Goal: Task Accomplishment & Management: Manage account settings

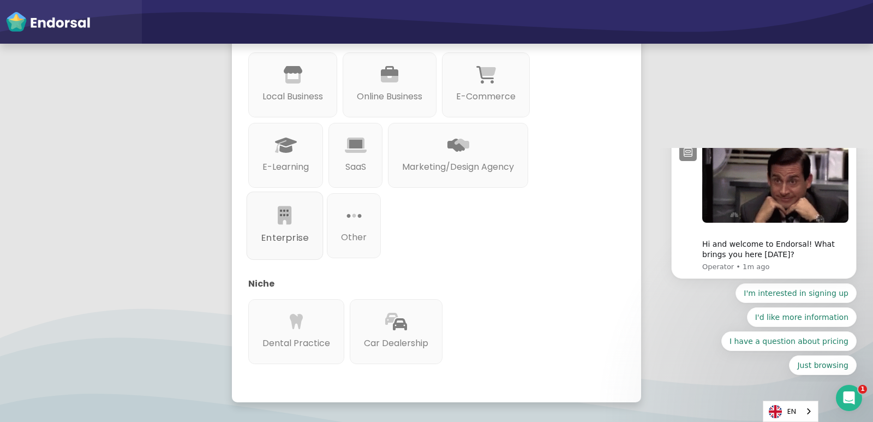
click at [309, 233] on div "Enterprise" at bounding box center [285, 226] width 77 height 68
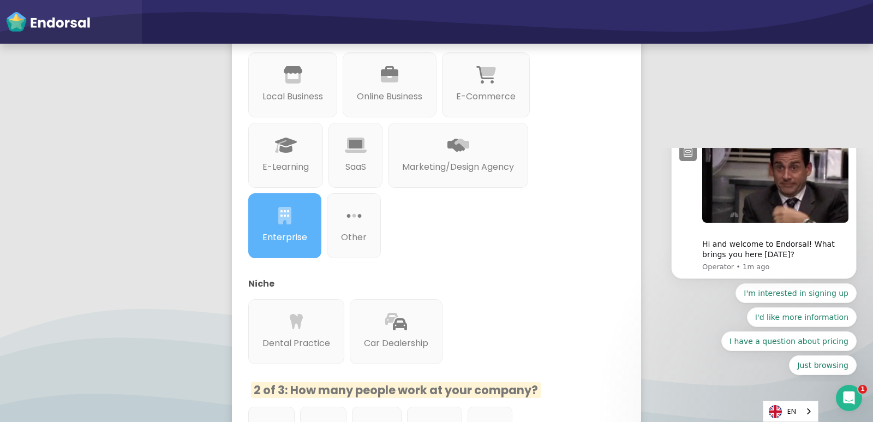
scroll to position [382, 0]
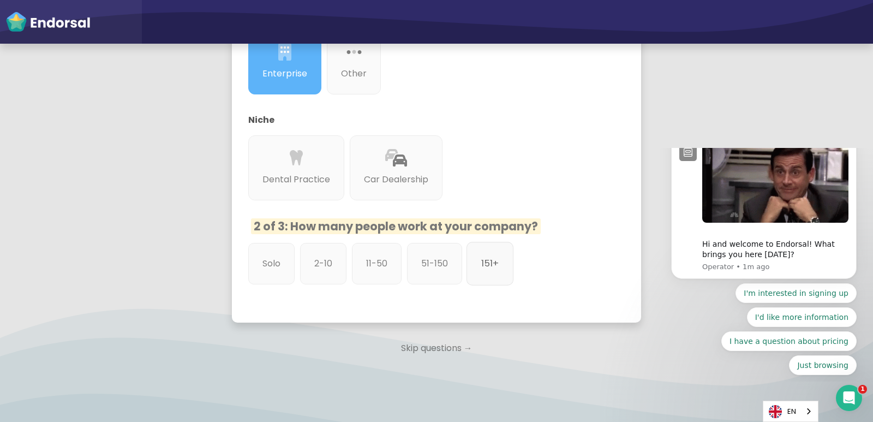
click at [483, 264] on p "151+" at bounding box center [489, 263] width 17 height 14
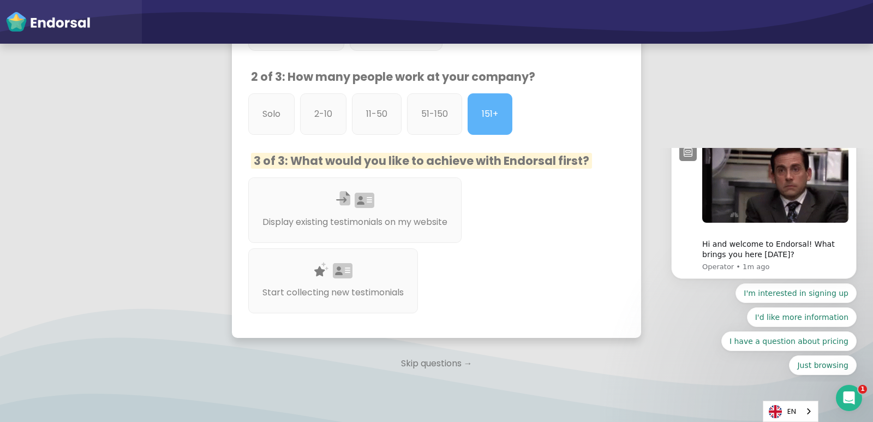
scroll to position [578, 0]
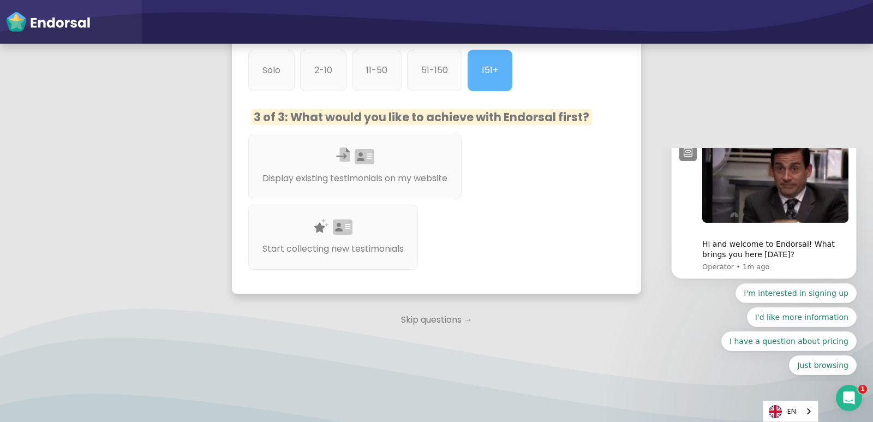
click at [422, 321] on p "Skip questions →" at bounding box center [436, 320] width 409 height 24
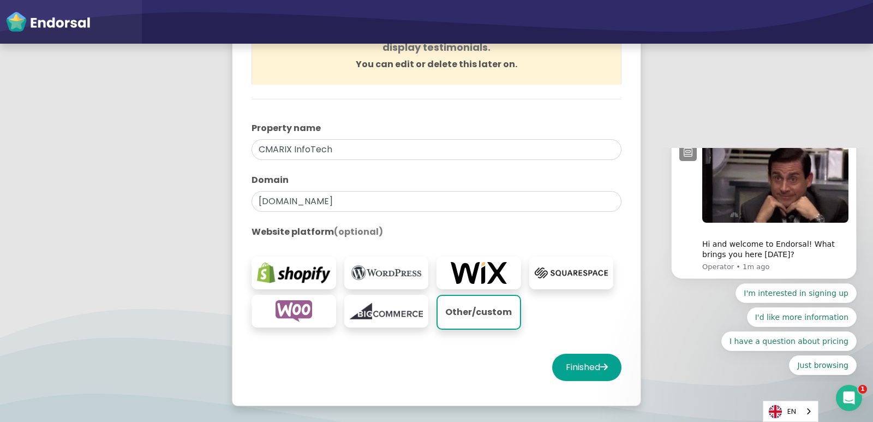
scroll to position [164, 0]
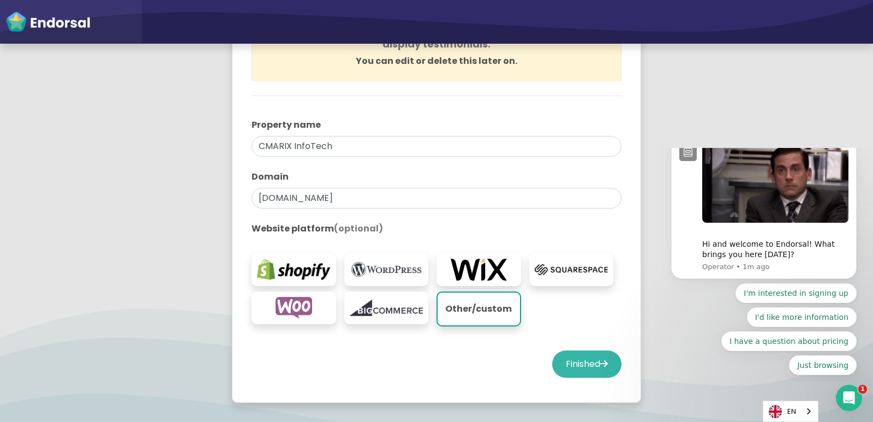
click at [596, 374] on button "Finished" at bounding box center [586, 363] width 69 height 27
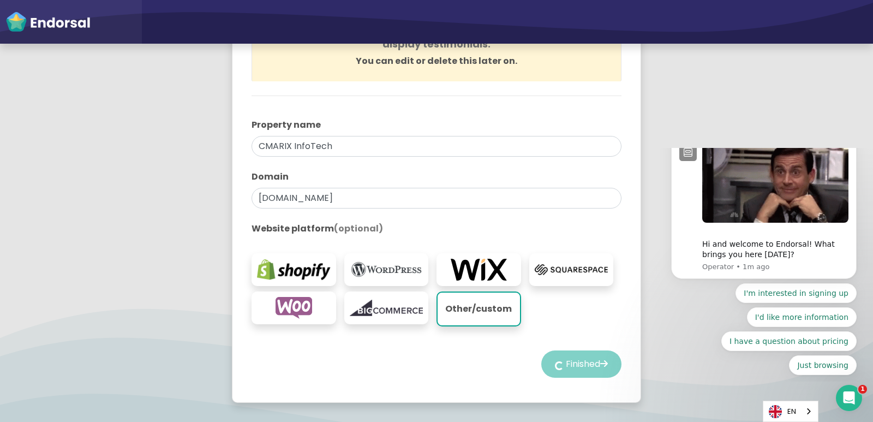
select select "14"
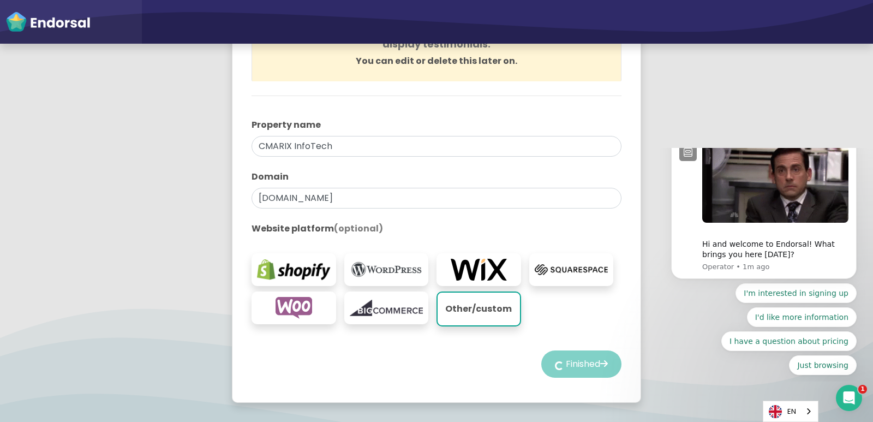
select select "14"
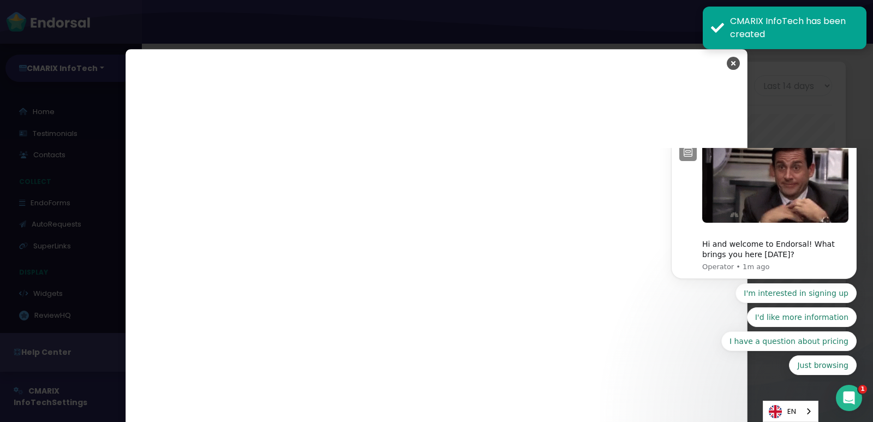
scroll to position [1864, 0]
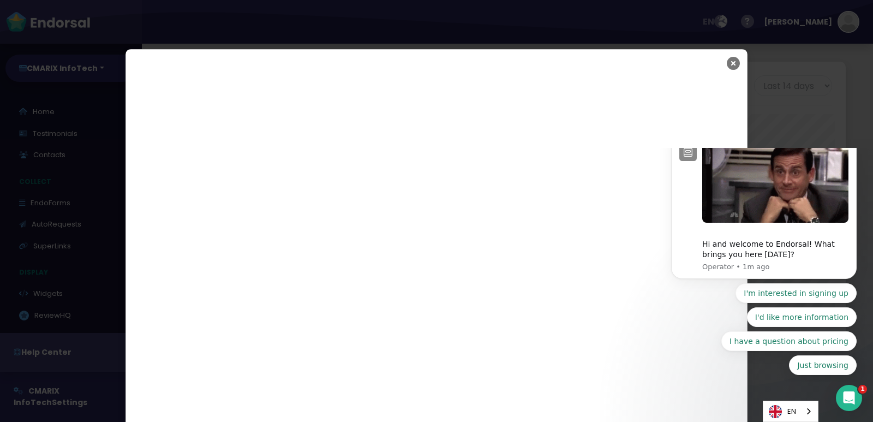
click at [731, 61] on icon "Close" at bounding box center [733, 63] width 13 height 27
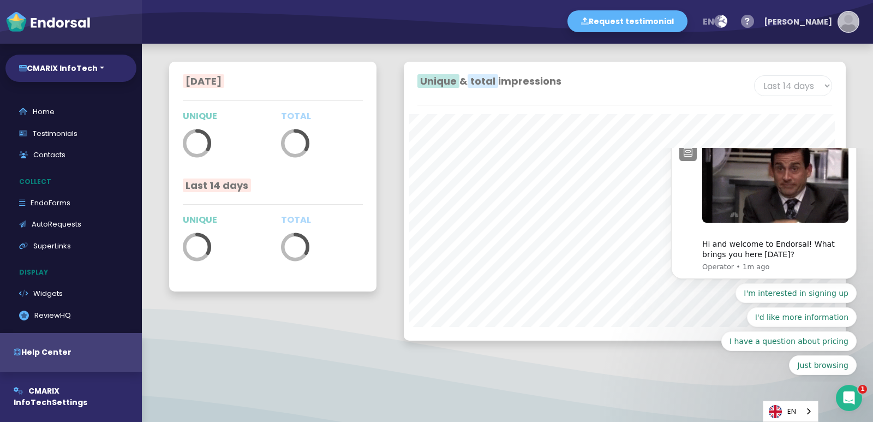
click at [856, 20] on img "button" at bounding box center [849, 22] width 20 height 20
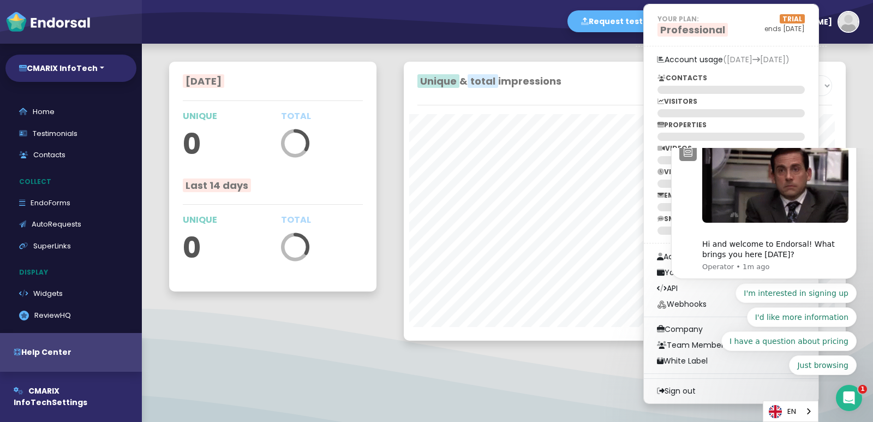
drag, startPoint x: 537, startPoint y: 404, endPoint x: 60, endPoint y: 163, distance: 535.1
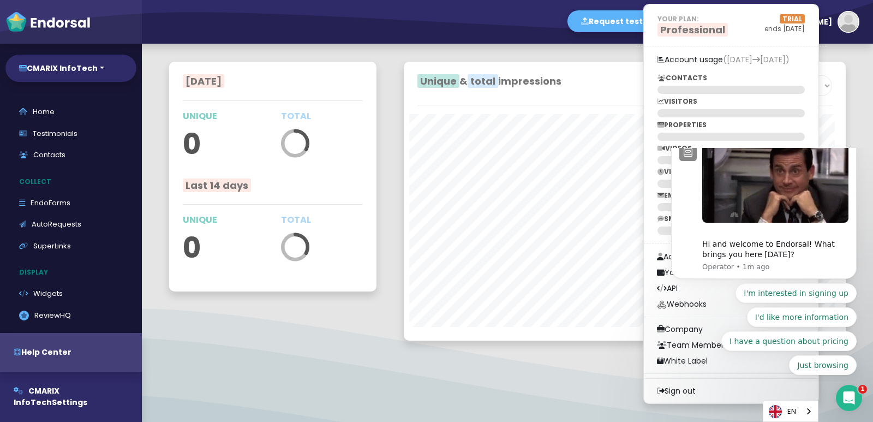
click at [537, 404] on div at bounding box center [507, 402] width 731 height 14
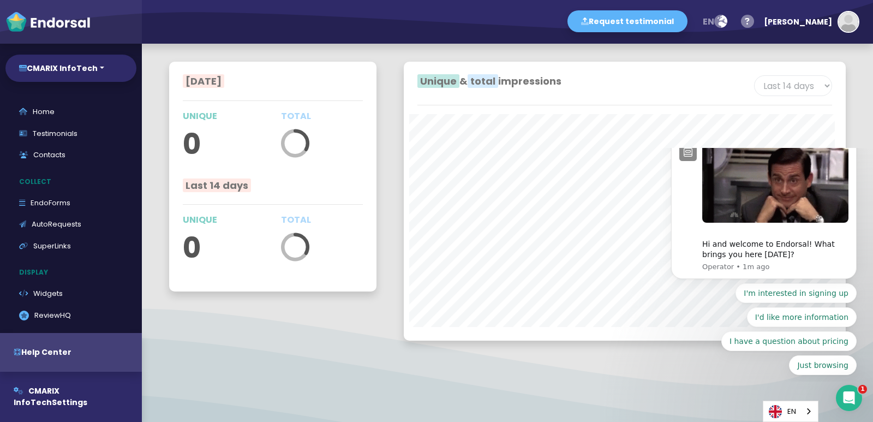
click at [854, 140] on icon "Dismiss notification" at bounding box center [854, 137] width 6 height 6
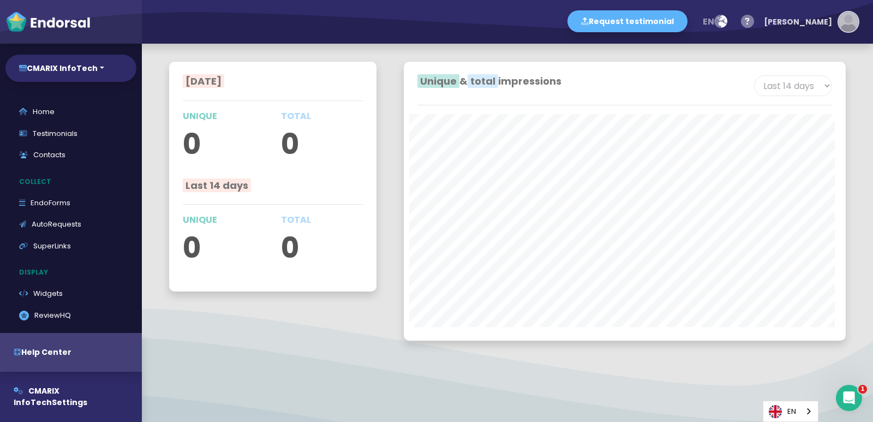
click at [853, 15] on img "button" at bounding box center [849, 22] width 20 height 20
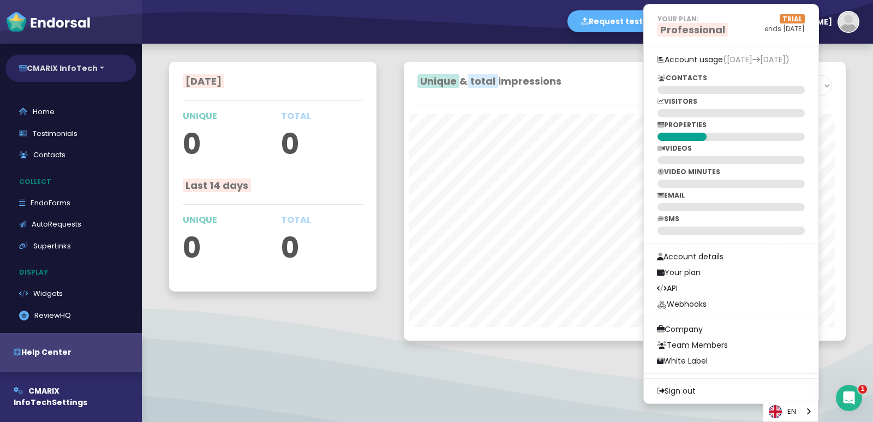
click at [94, 68] on button "CMARIX InfoTech" at bounding box center [70, 68] width 131 height 27
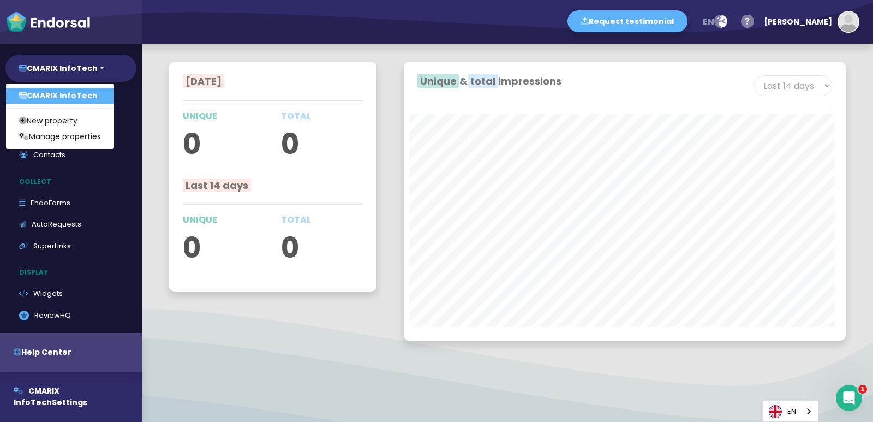
click at [65, 88] on link "CMARIX InfoTech" at bounding box center [60, 96] width 108 height 16
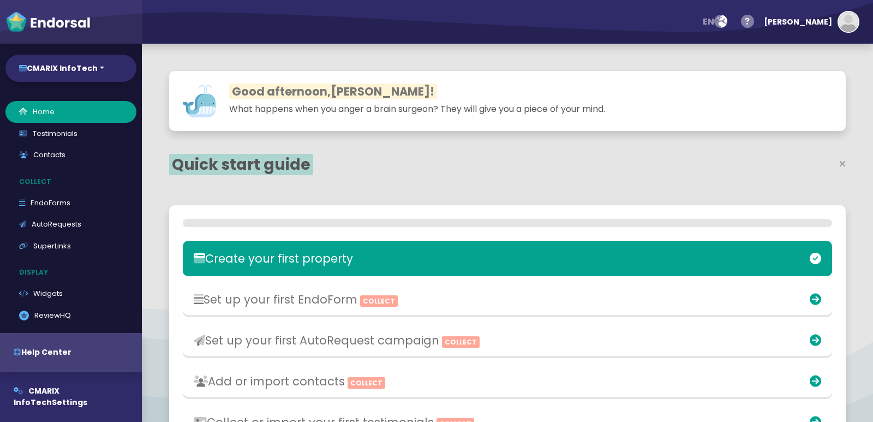
select select "14"
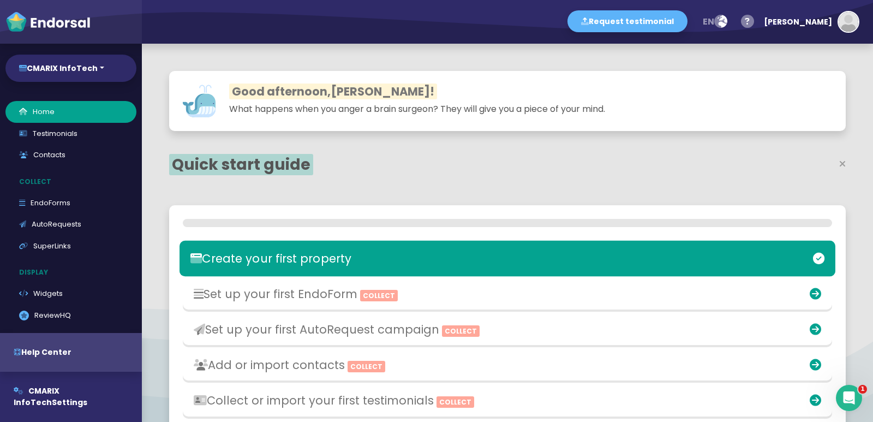
click at [820, 254] on div at bounding box center [722, 258] width 215 height 25
click at [810, 205] on div at bounding box center [507, 199] width 677 height 14
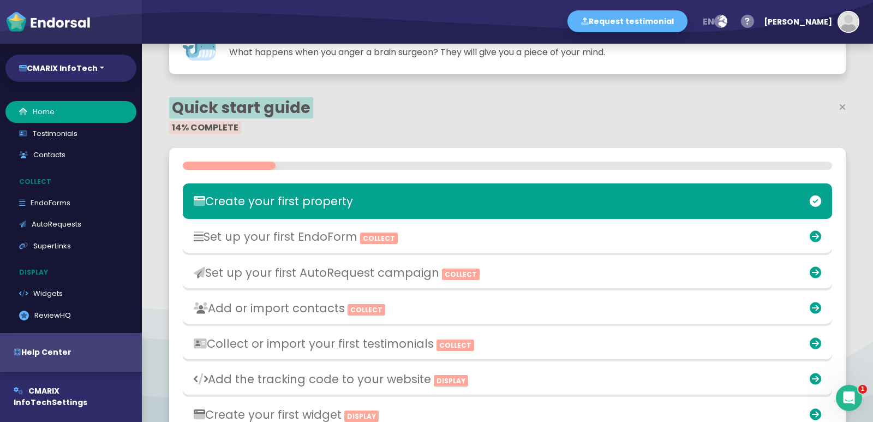
scroll to position [55, 0]
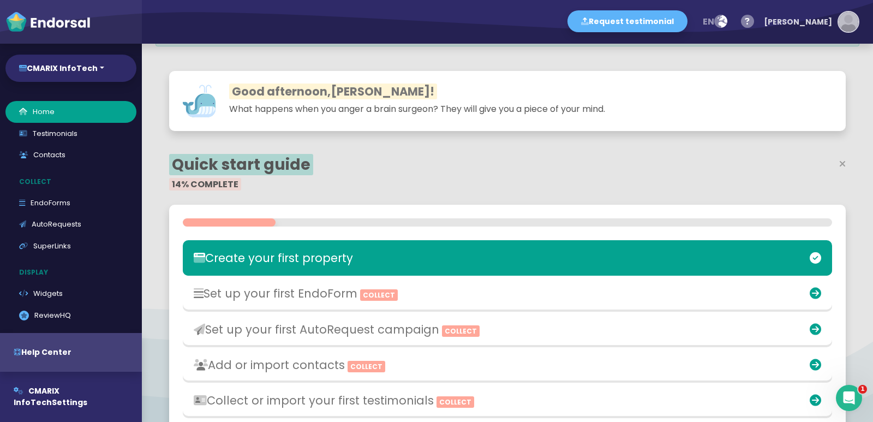
click at [851, 21] on img "button" at bounding box center [849, 22] width 20 height 20
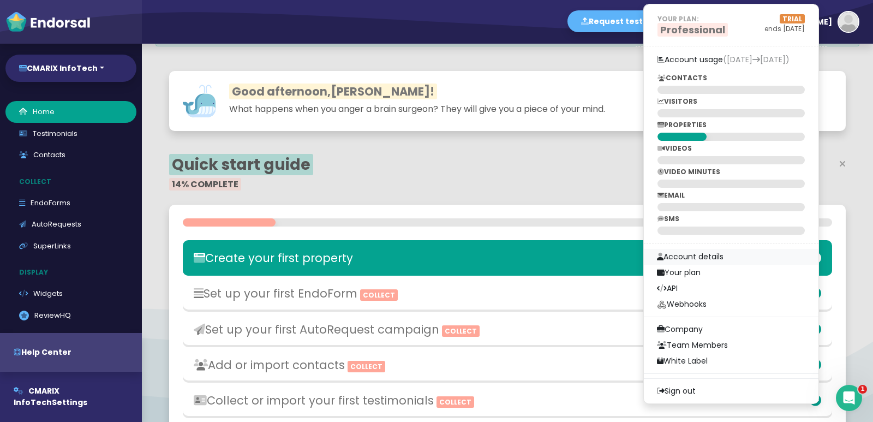
click at [773, 257] on link "Account details" at bounding box center [731, 257] width 175 height 16
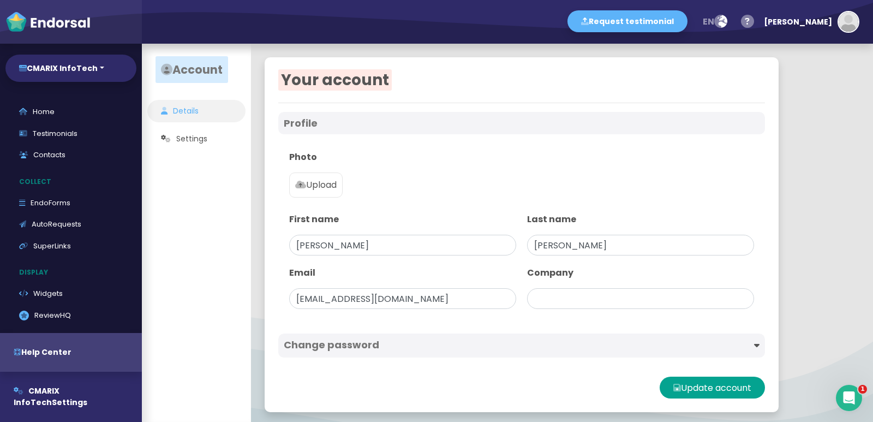
type input "CMARIX InfoTech"
click at [857, 13] on img "button" at bounding box center [849, 22] width 20 height 20
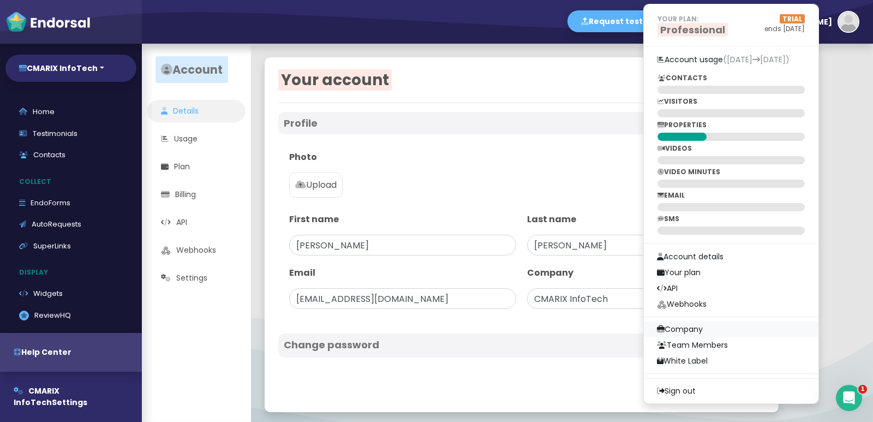
click at [759, 327] on link "Company" at bounding box center [731, 329] width 175 height 16
select select
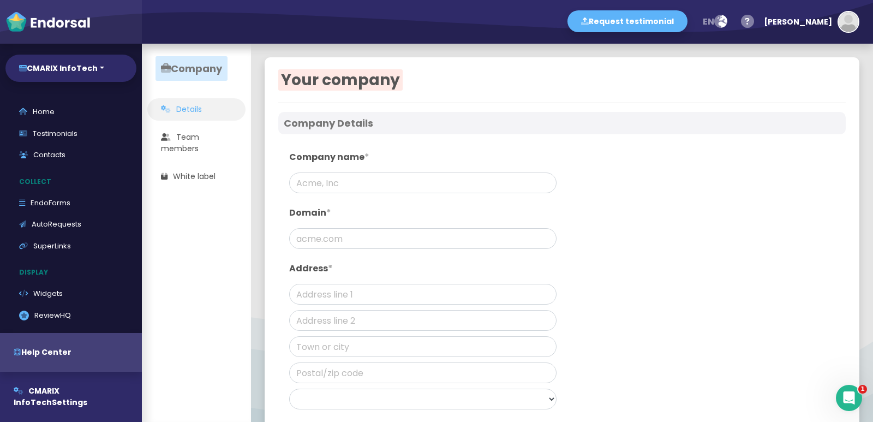
type input "CMARIX InfoTech"
click at [357, 240] on input "text" at bounding box center [422, 238] width 267 height 21
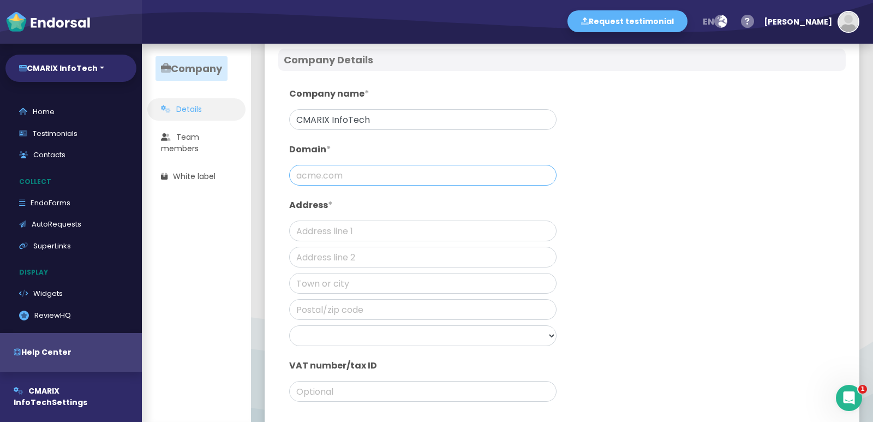
scroll to position [122, 0]
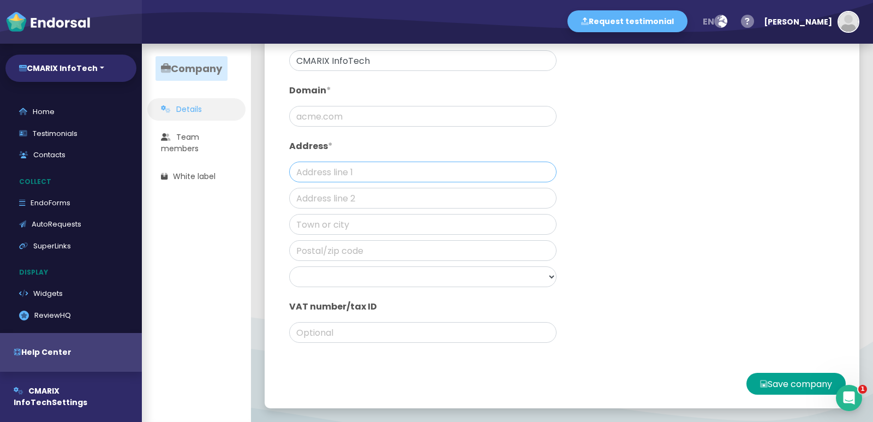
click at [308, 168] on input "text" at bounding box center [422, 172] width 267 height 21
click at [357, 244] on input "text" at bounding box center [422, 250] width 267 height 21
click at [358, 256] on input "text" at bounding box center [422, 250] width 267 height 21
click at [360, 231] on input "text" at bounding box center [422, 224] width 267 height 21
click at [361, 274] on select "Afghanistan Albania Algeria Andorra Angola Anguilla Antigua & Barbuda Argentina…" at bounding box center [422, 276] width 267 height 21
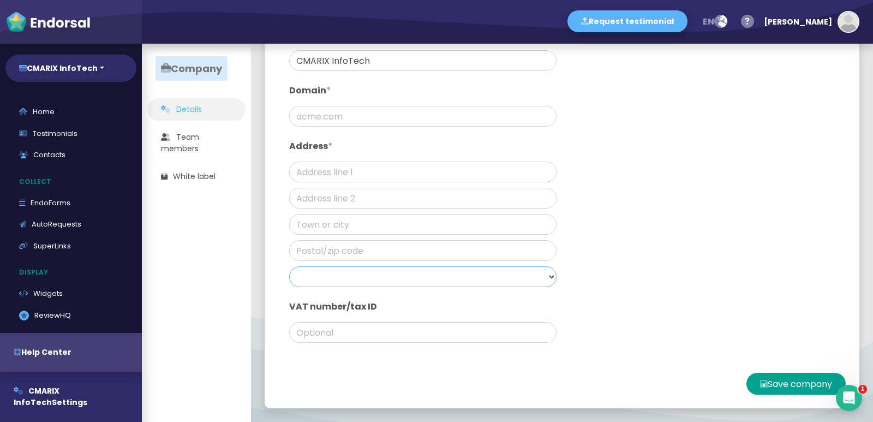
select select "[GEOGRAPHIC_DATA]"
click at [289, 266] on select "Afghanistan Albania Algeria Andorra Angola Anguilla Antigua & Barbuda Argentina…" at bounding box center [422, 276] width 267 height 21
click at [337, 176] on input "text" at bounding box center [422, 172] width 267 height 21
paste input "32572 Miller Ct. Temecula, CA 92592"
type input "32572 Miller Ct. Temecula, CA 92592"
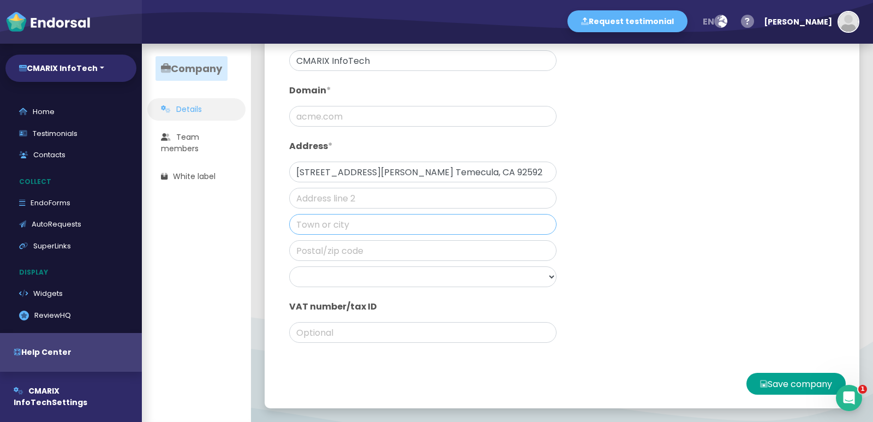
click at [329, 224] on input "text" at bounding box center [422, 224] width 267 height 21
type input "Calionia"
click at [326, 248] on input "text" at bounding box center [422, 250] width 267 height 21
type input "92592"
click at [384, 110] on input "text" at bounding box center [422, 116] width 267 height 21
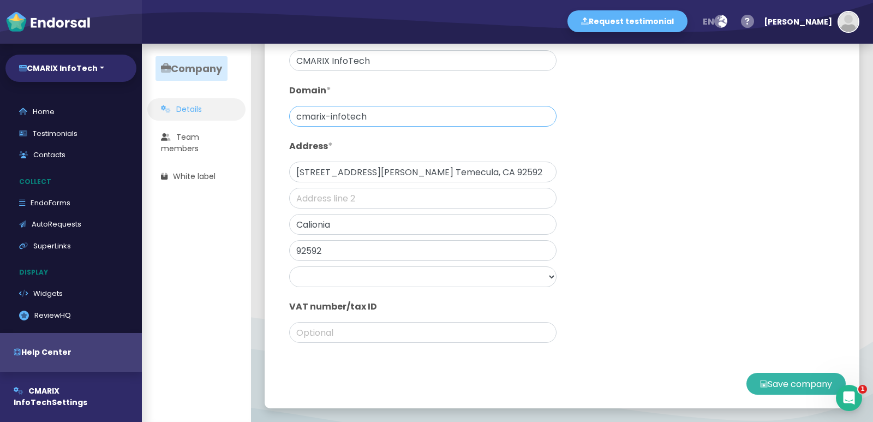
type input "cmarix-infotech"
click at [762, 381] on button "Save company" at bounding box center [795, 384] width 99 height 22
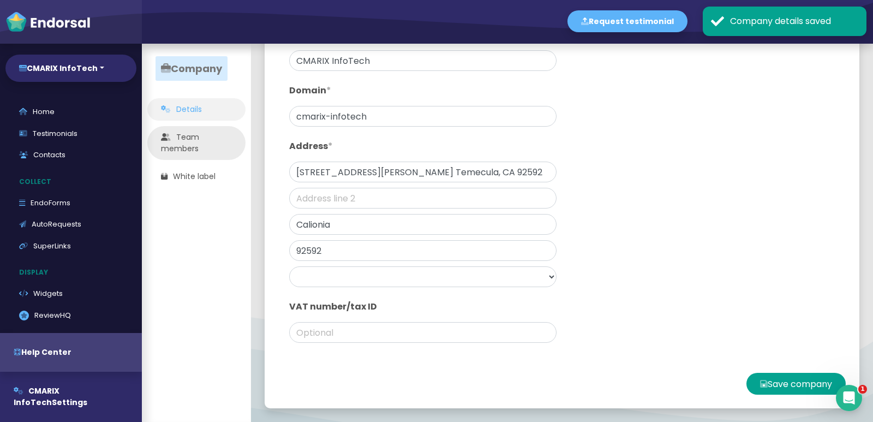
click at [182, 136] on link "Team members" at bounding box center [196, 143] width 98 height 34
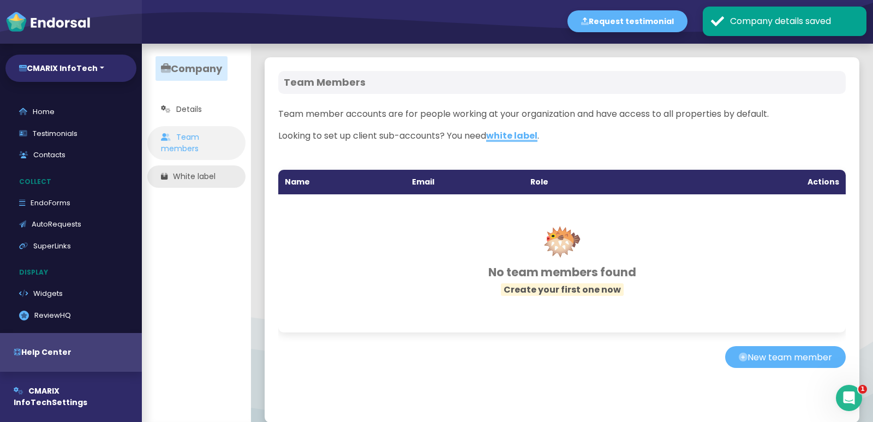
click at [198, 173] on link "White label" at bounding box center [196, 176] width 98 height 22
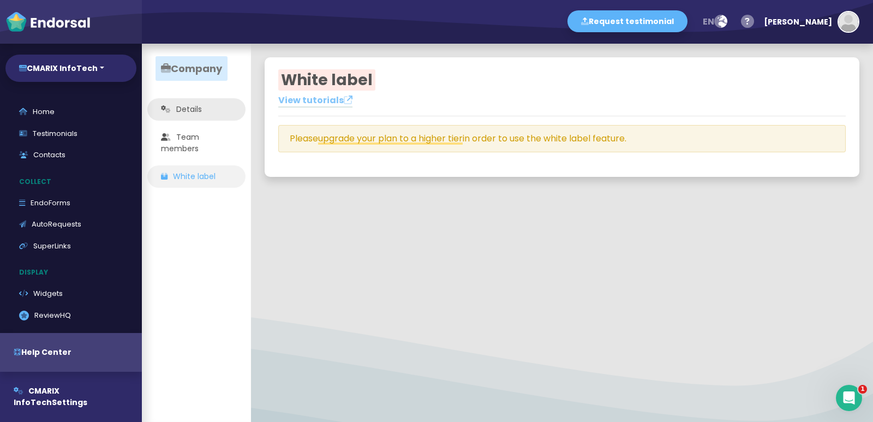
click at [179, 107] on link "Details" at bounding box center [196, 109] width 98 height 22
select select
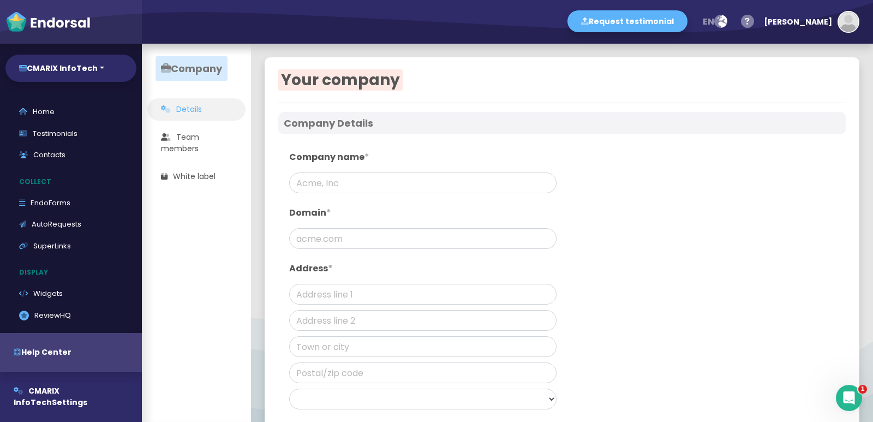
type input "CMARIX InfoTech"
type input "cmarix-infotech"
type input "32572 Miller Ct. Temecula, CA 92592"
type input "Calionia"
type input "92592"
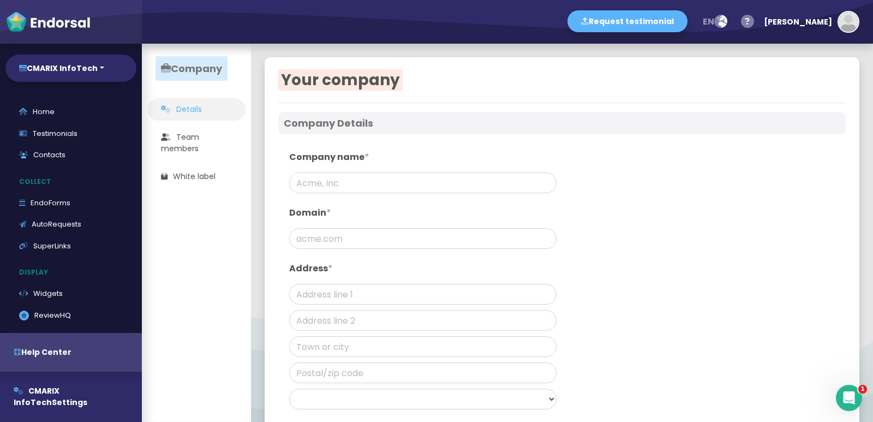
select select "[GEOGRAPHIC_DATA]"
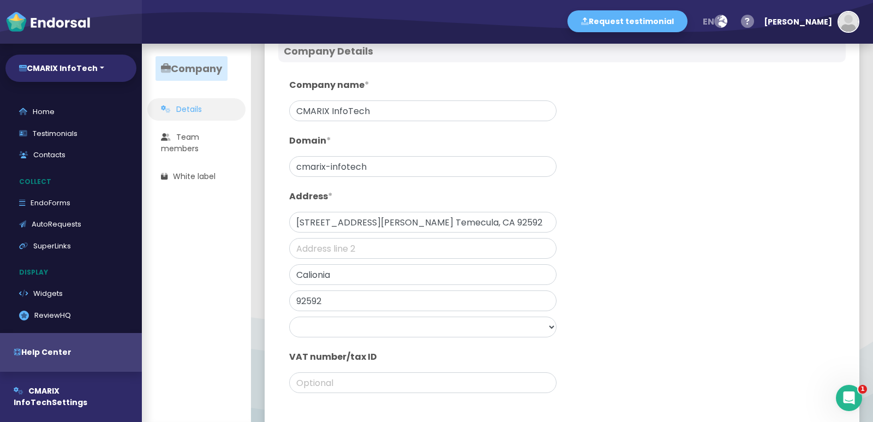
scroll to position [122, 0]
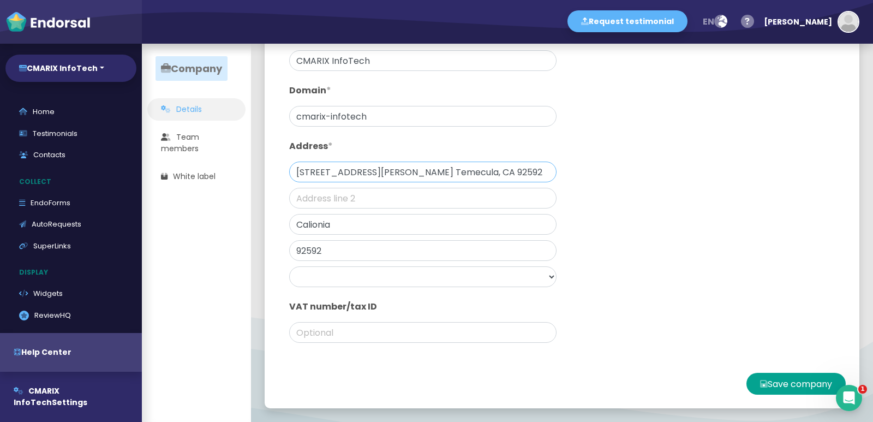
drag, startPoint x: 426, startPoint y: 172, endPoint x: 500, endPoint y: 170, distance: 74.2
click at [500, 170] on input "32572 Miller Ct. Temecula, CA 92592" at bounding box center [422, 172] width 267 height 21
type input "32572 Miller Ct. Temecula, CA"
click at [766, 386] on button "Save company" at bounding box center [795, 384] width 99 height 22
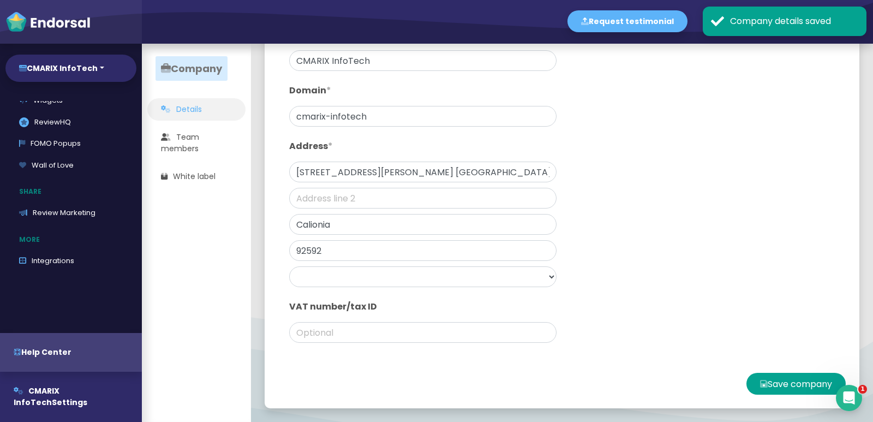
scroll to position [209, 0]
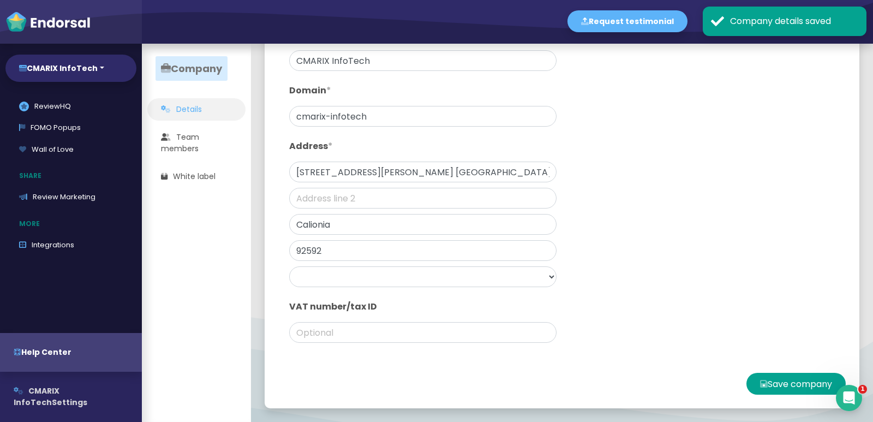
click at [45, 399] on button "CMARIX InfoTech Settings" at bounding box center [71, 397] width 142 height 50
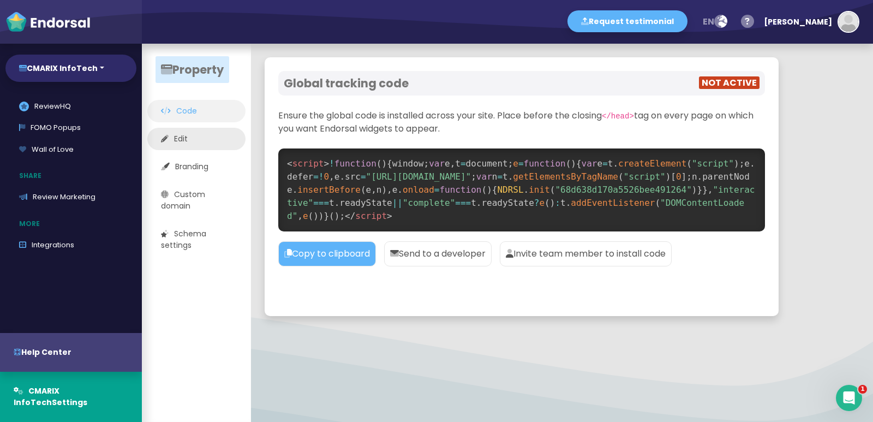
click at [209, 135] on link "Edit" at bounding box center [196, 139] width 98 height 22
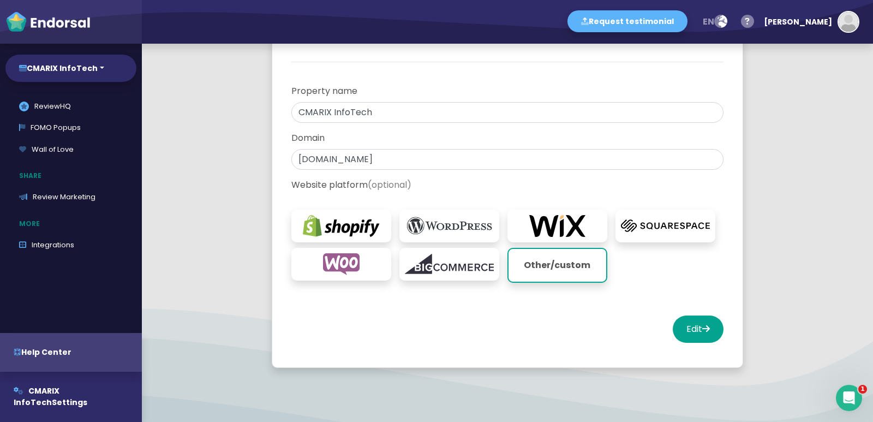
scroll to position [79, 0]
click at [695, 333] on button "Edit" at bounding box center [698, 328] width 51 height 27
select select "14"
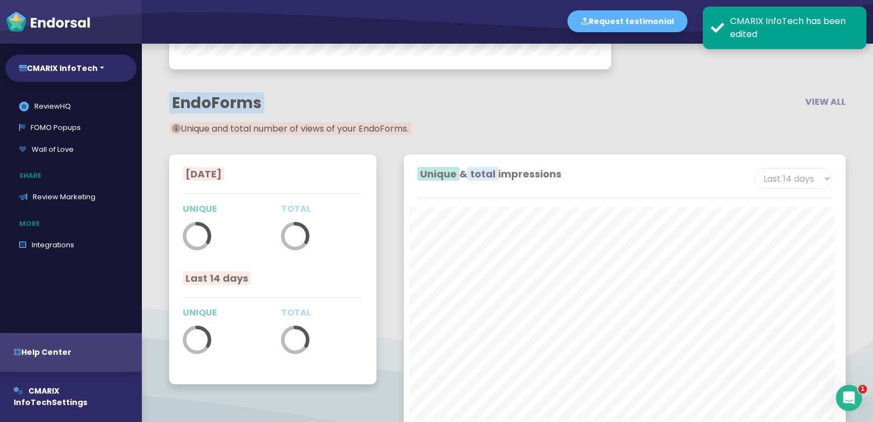
scroll to position [1864, 0]
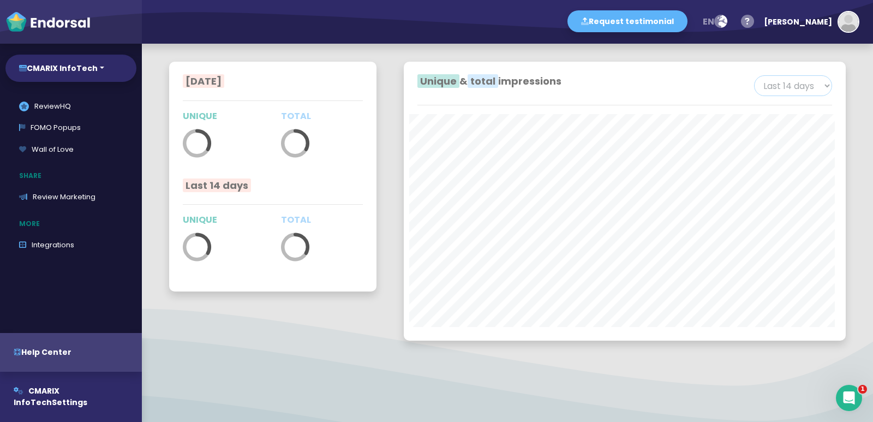
click at [766, 79] on select "Last 7 days Last 14 days Last 30 days Last 60 days Last 90 days" at bounding box center [793, 85] width 78 height 21
select select "7"
click at [754, 75] on select "Last 7 days Last 14 days Last 30 days Last 60 days Last 90 days" at bounding box center [793, 85] width 78 height 21
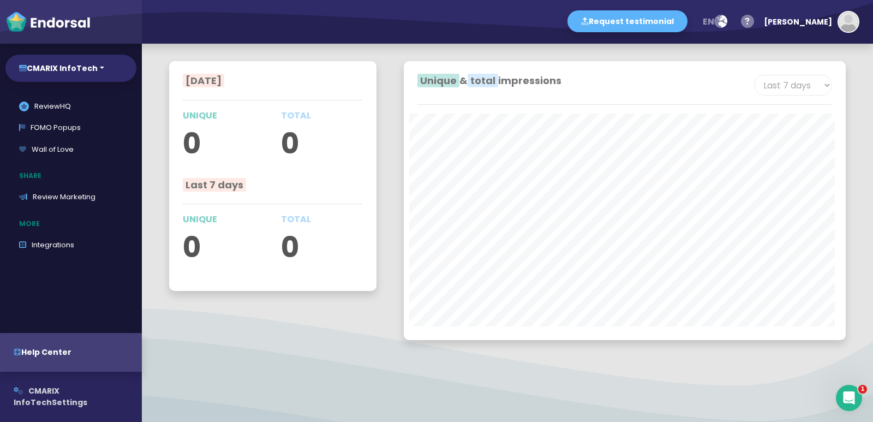
click at [58, 405] on button "CMARIX InfoTech Settings" at bounding box center [71, 397] width 142 height 50
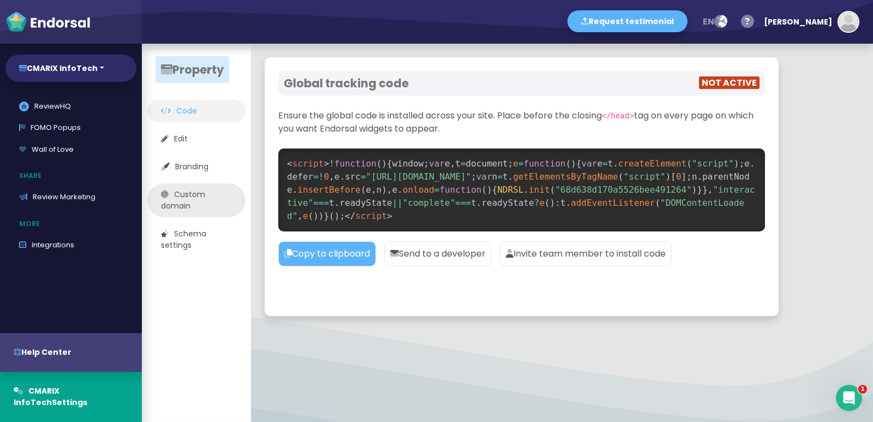
click at [187, 210] on link "Custom domain" at bounding box center [196, 200] width 98 height 34
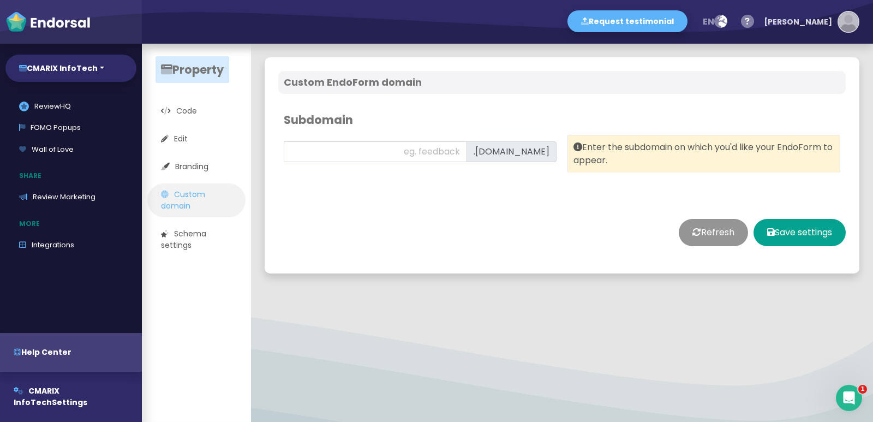
click at [840, 27] on img "button" at bounding box center [849, 22] width 20 height 20
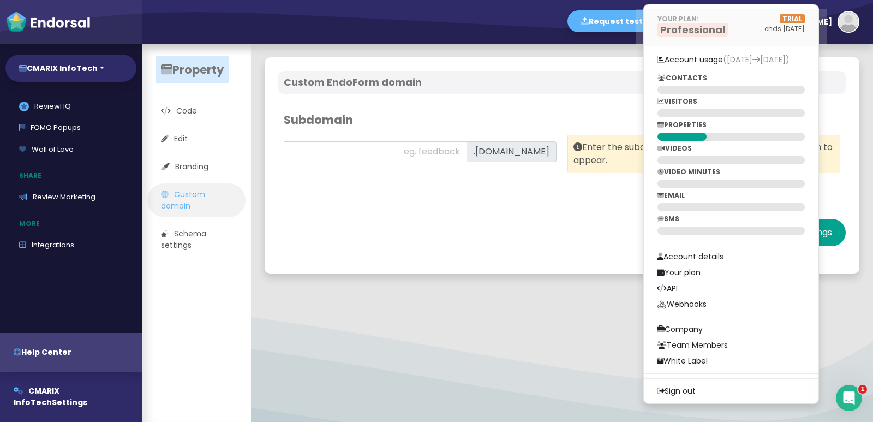
click at [728, 21] on p "YOUR PLAN:" at bounding box center [692, 19] width 70 height 10
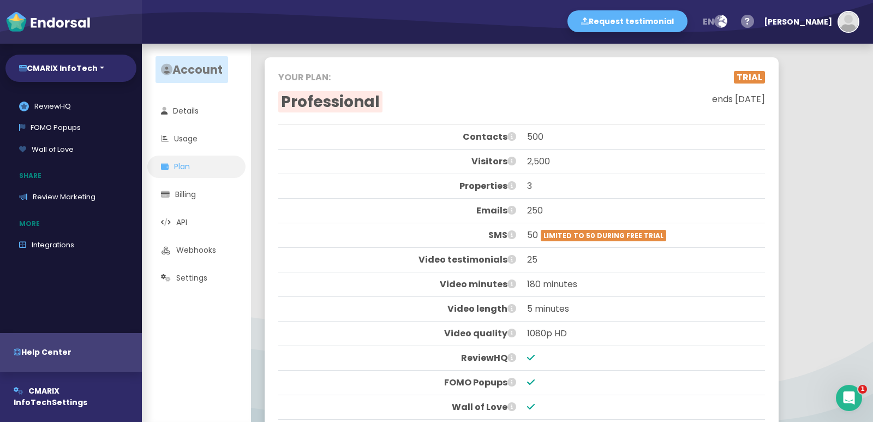
click at [775, 22] on div "Request testimonial en Language English French German Spanish Italian Norwegian…" at bounding box center [507, 22] width 731 height 44
click at [809, 29] on div "[PERSON_NAME]" at bounding box center [798, 21] width 68 height 33
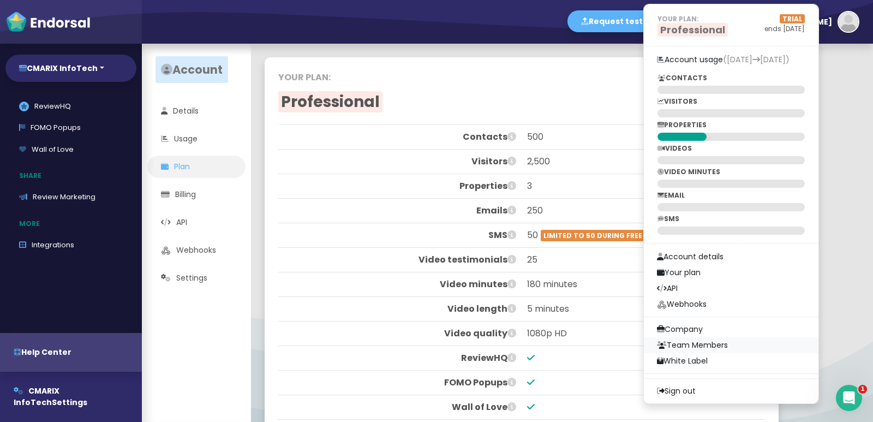
click at [745, 348] on link "Team Members" at bounding box center [731, 345] width 175 height 16
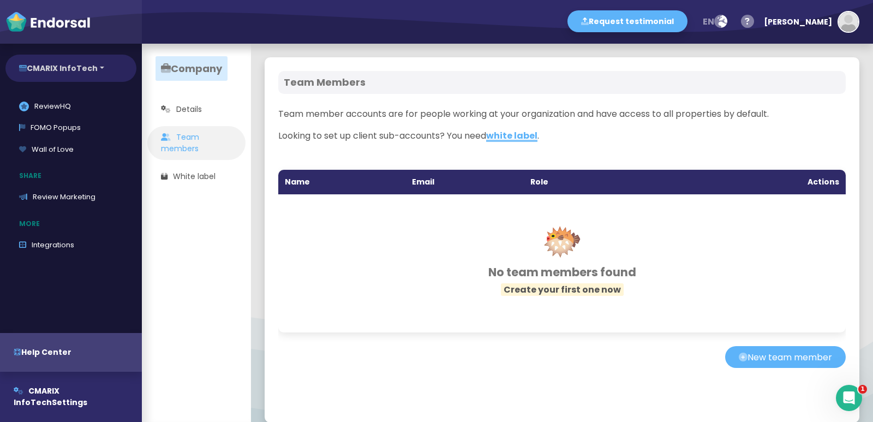
click at [22, 63] on button "CMARIX InfoTech" at bounding box center [70, 68] width 131 height 27
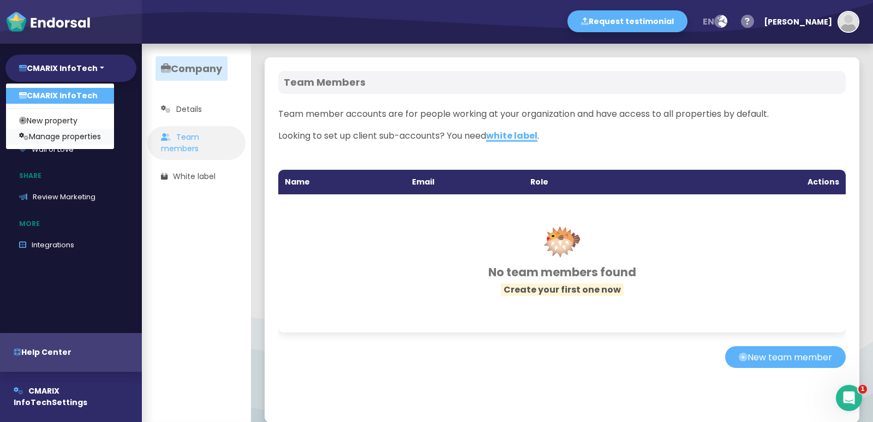
click at [40, 133] on link "Manage properties" at bounding box center [60, 137] width 108 height 16
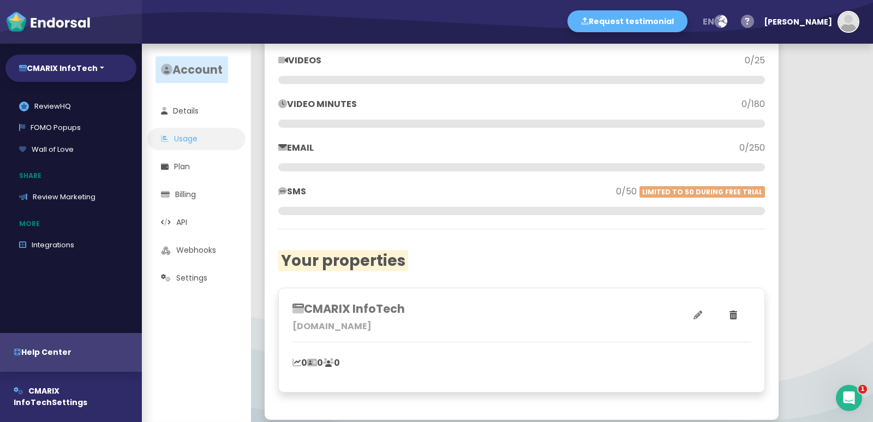
scroll to position [200, 0]
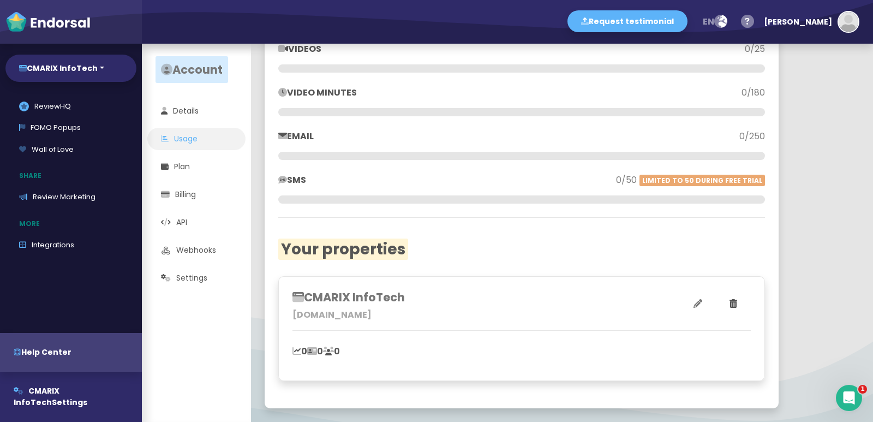
click at [701, 302] on icon at bounding box center [697, 303] width 9 height 9
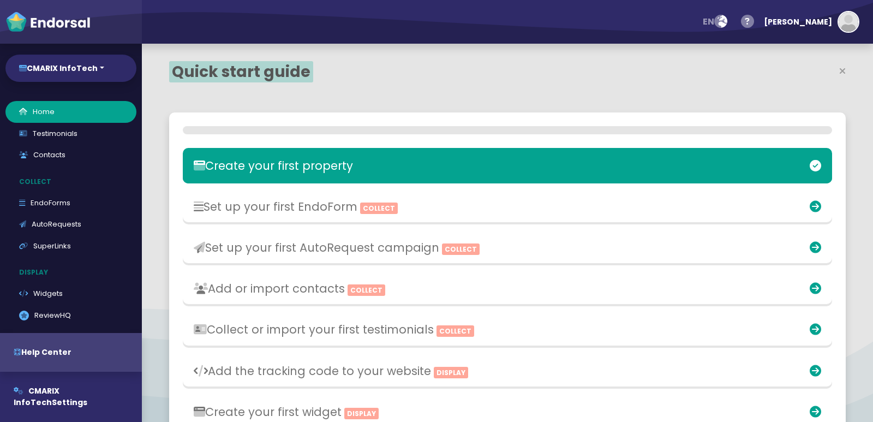
select select "14"
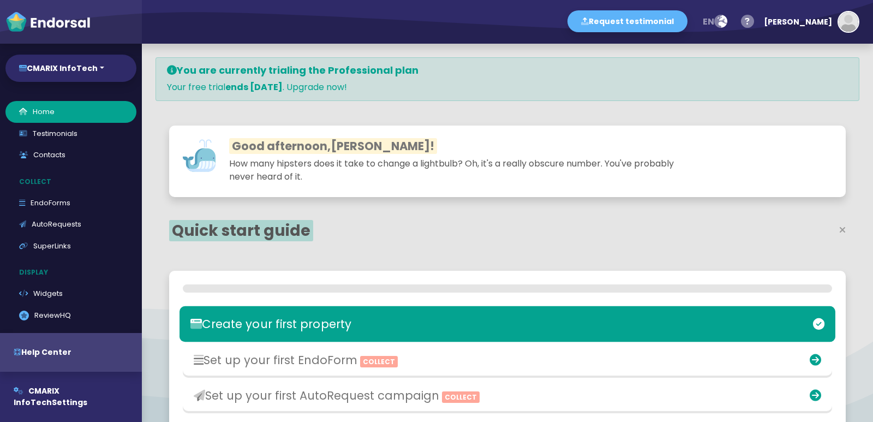
click at [380, 277] on div "Create your first property Set up your first EndoForm Collect Set up your first…" at bounding box center [507, 420] width 677 height 298
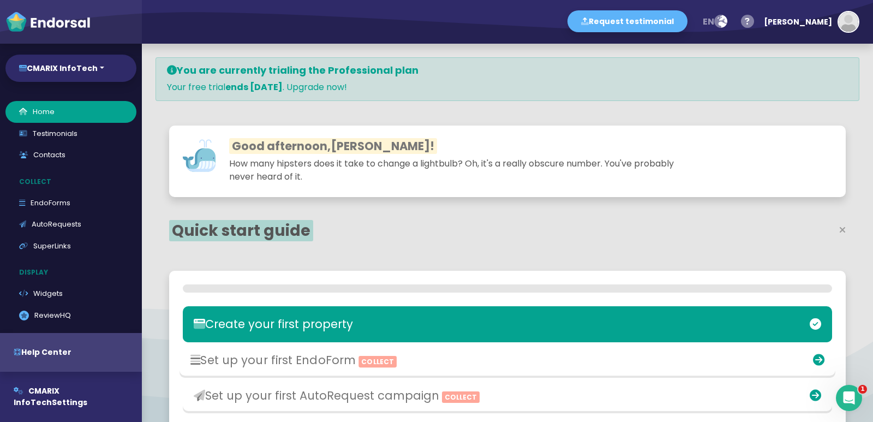
click at [551, 364] on h3 "Set up your first EndoForm Collect" at bounding box center [399, 359] width 419 height 14
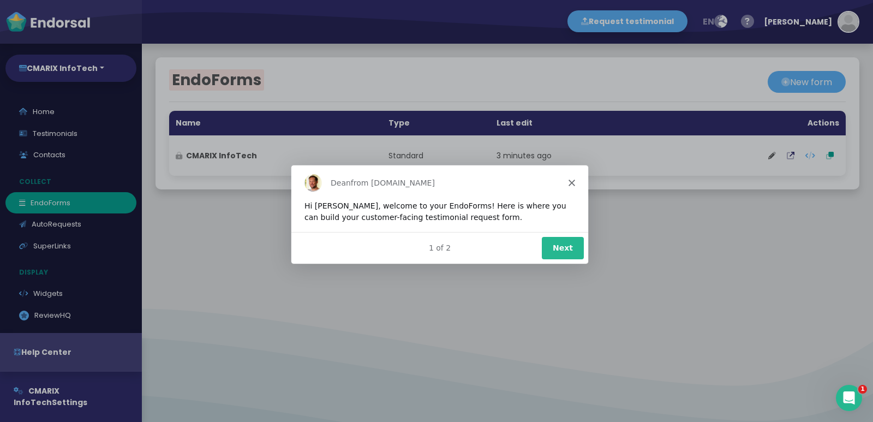
click at [573, 243] on button "Next" at bounding box center [562, 247] width 42 height 22
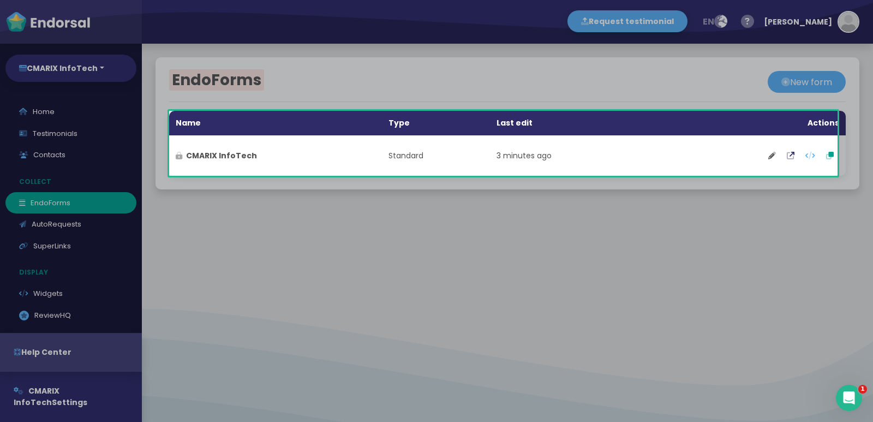
click at [770, 154] on button at bounding box center [772, 155] width 19 height 27
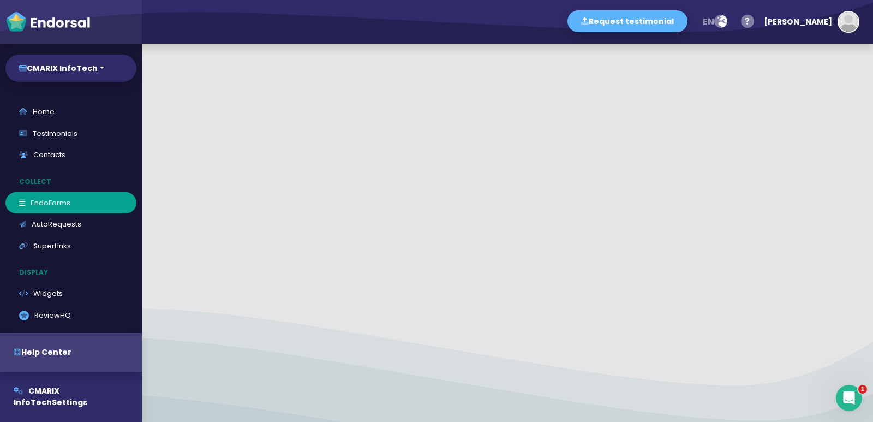
click at [766, 156] on div "Localization setup Select language: Afrikaans [af*] Afrikaans (South Africa) [a…" at bounding box center [507, 233] width 731 height 378
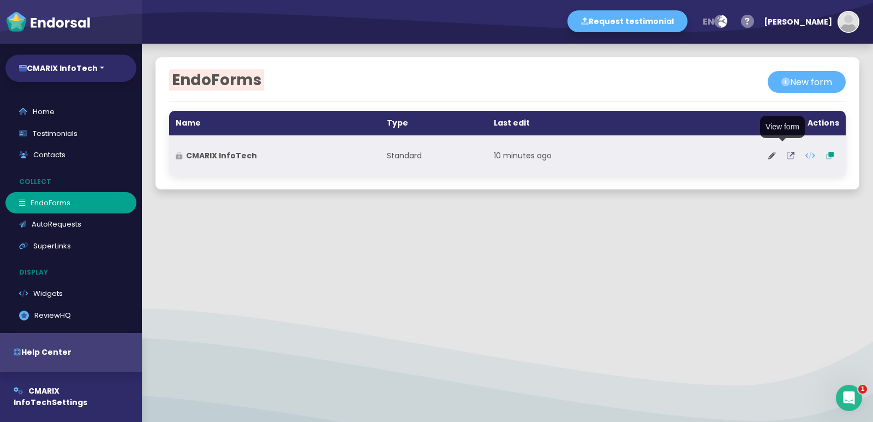
click at [787, 159] on icon at bounding box center [791, 156] width 8 height 8
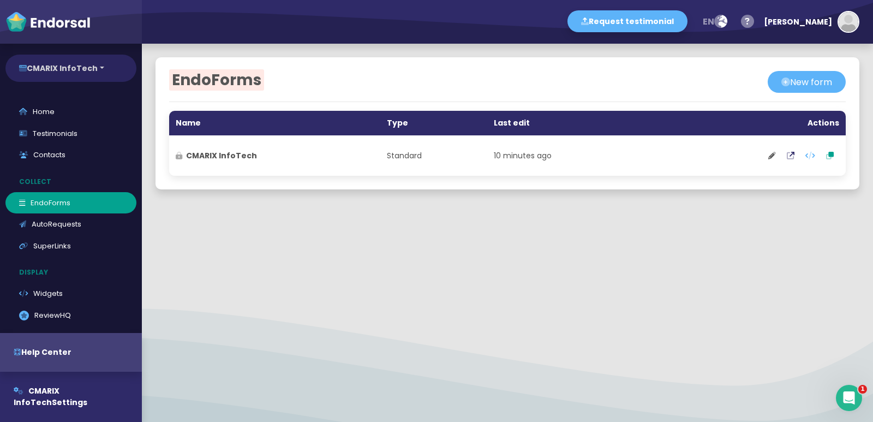
click at [37, 66] on button "CMARIX InfoTech" at bounding box center [70, 68] width 131 height 27
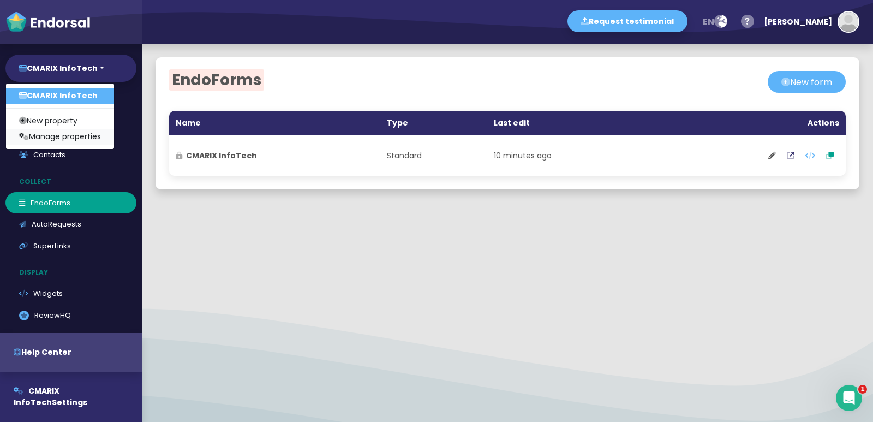
click at [23, 135] on icon at bounding box center [24, 137] width 10 height 8
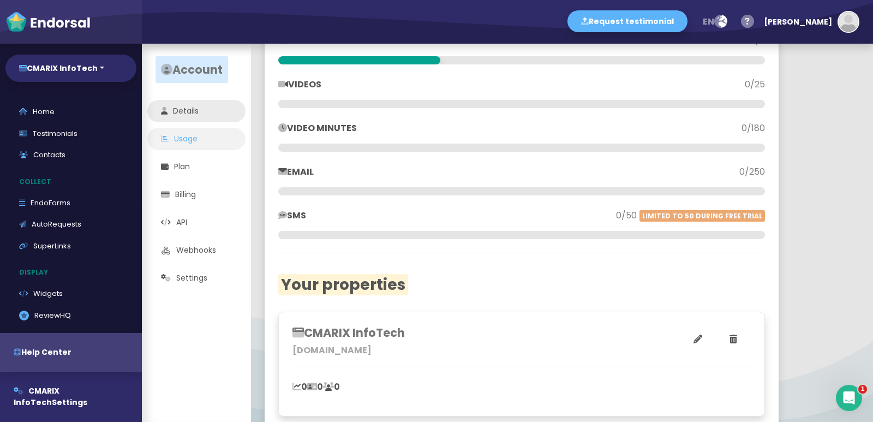
scroll to position [146, 0]
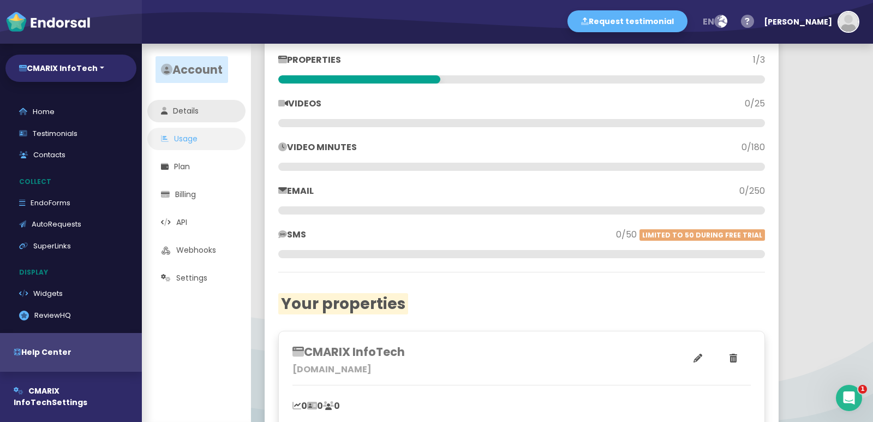
click at [179, 114] on link "Details" at bounding box center [196, 111] width 98 height 22
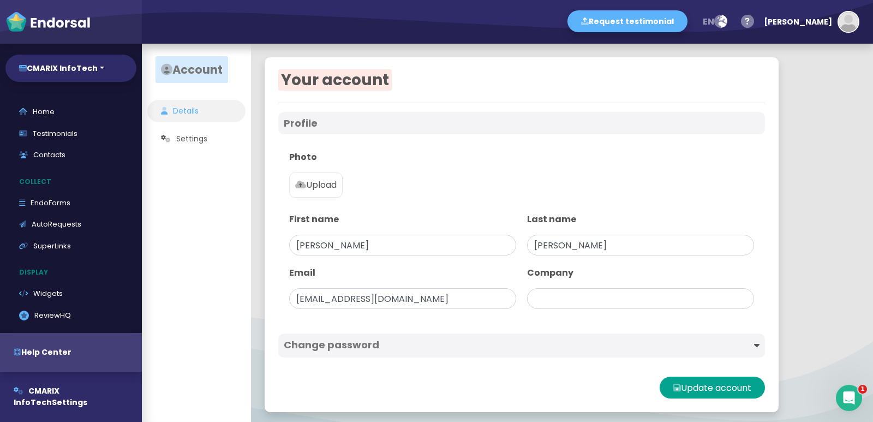
type input "CMARIX InfoTech"
click at [304, 180] on p "Upload" at bounding box center [315, 184] width 41 height 13
click at [0, 0] on input "Upload" at bounding box center [0, 0] width 0 height 0
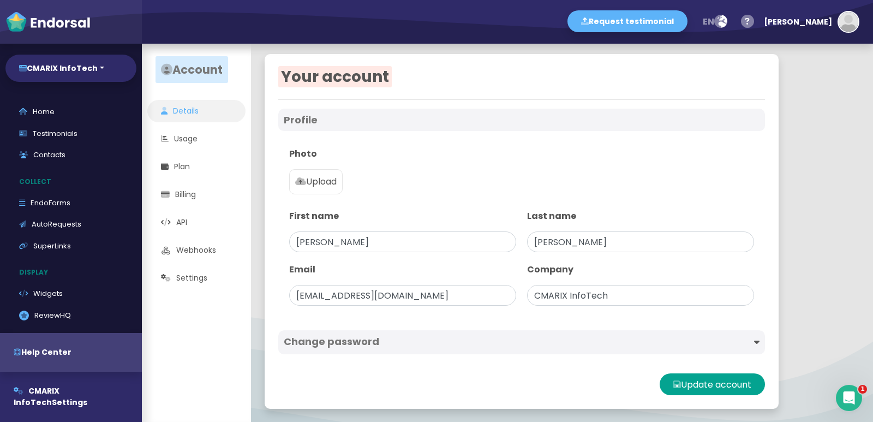
scroll to position [4, 0]
click at [65, 223] on link "AutoRequests" at bounding box center [70, 224] width 131 height 22
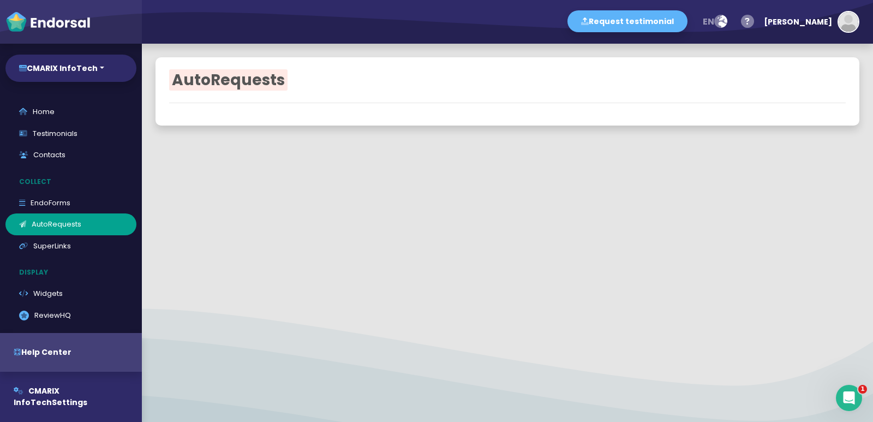
select select "90"
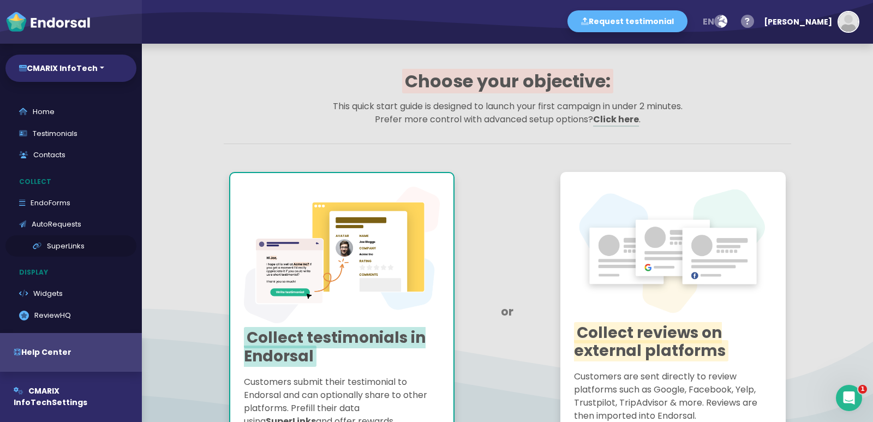
click at [56, 251] on link "SuperLinks" at bounding box center [70, 246] width 131 height 22
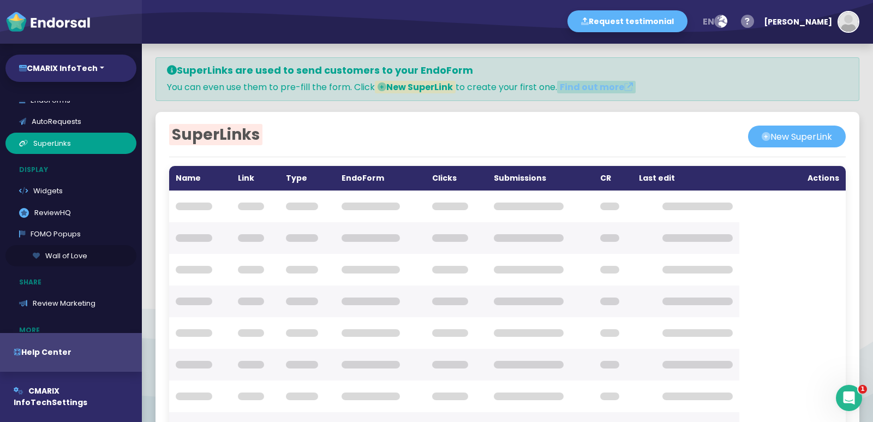
scroll to position [109, 0]
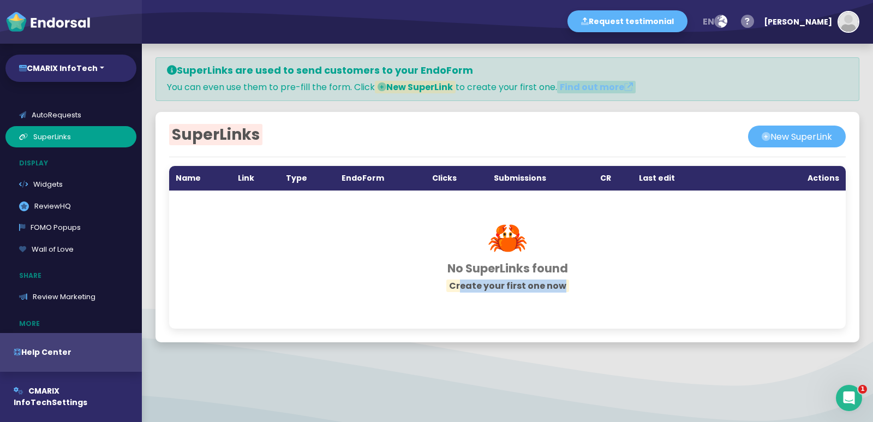
drag, startPoint x: 458, startPoint y: 285, endPoint x: 567, endPoint y: 282, distance: 109.2
click at [567, 282] on p "Create your first one now" at bounding box center [507, 285] width 622 height 13
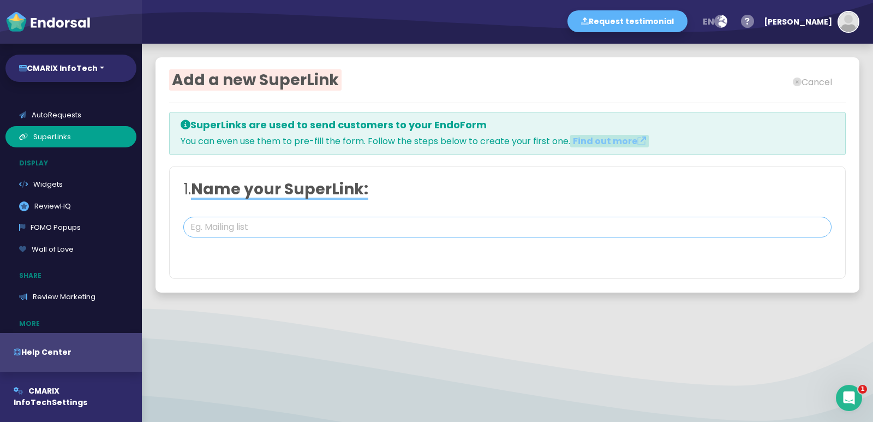
click at [321, 225] on input "text" at bounding box center [507, 227] width 648 height 21
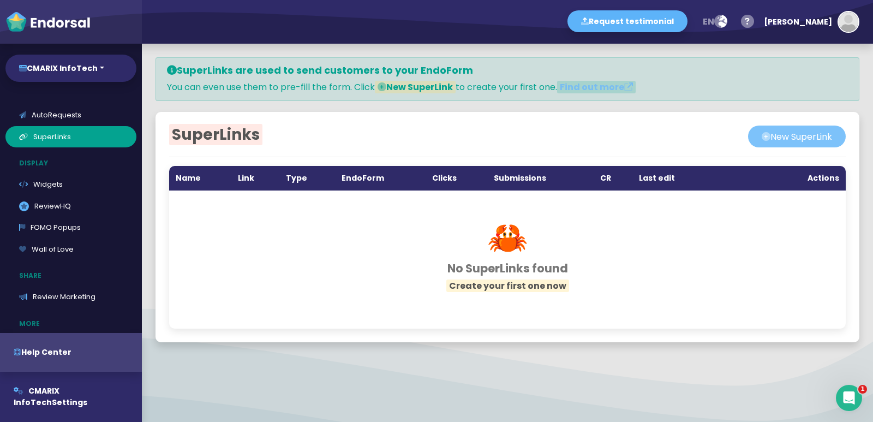
click at [776, 131] on button "New SuperLink" at bounding box center [797, 136] width 98 height 22
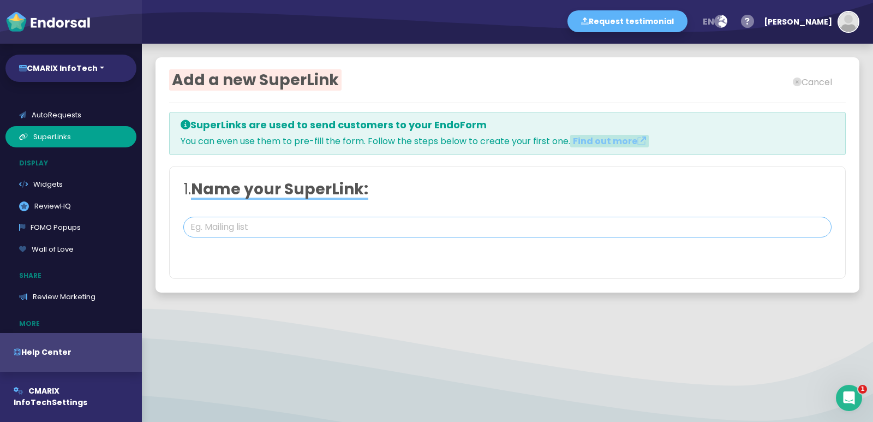
click at [295, 218] on input "text" at bounding box center [507, 227] width 648 height 21
click at [779, 81] on button "Cancel" at bounding box center [812, 82] width 67 height 22
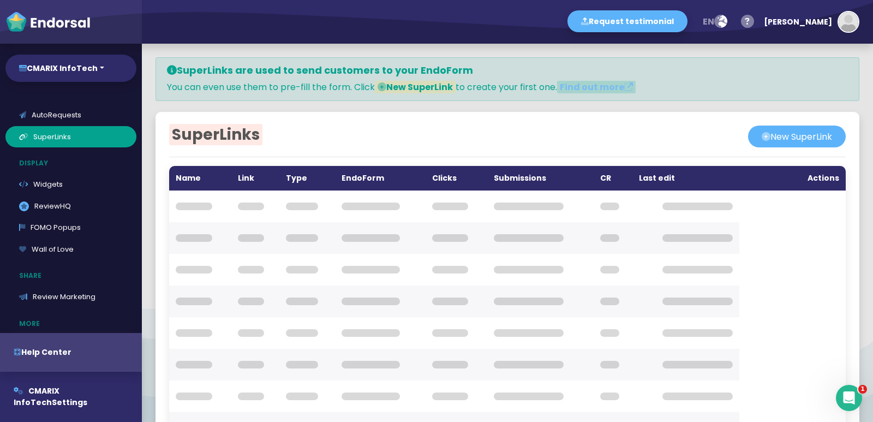
click at [806, 81] on div "SuperLinks are used to send customers to your EndoForm You can even use them to…" at bounding box center [508, 79] width 704 height 44
click at [818, 20] on div "[PERSON_NAME]" at bounding box center [798, 21] width 68 height 33
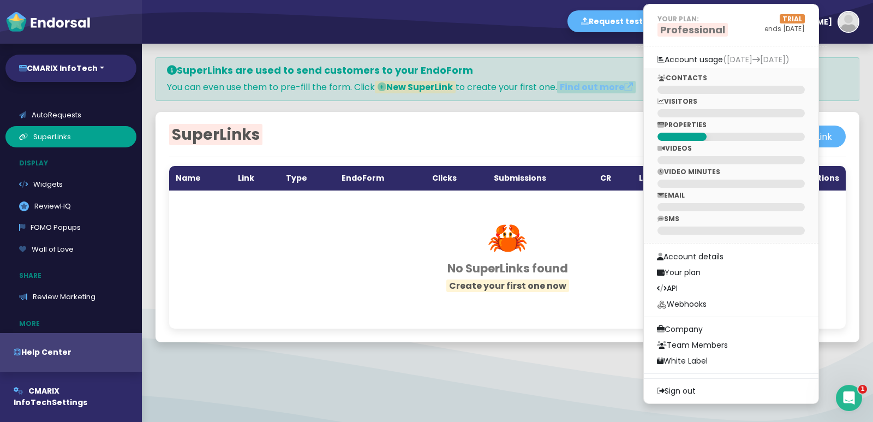
click at [738, 80] on p "CONTACTS" at bounding box center [730, 78] width 147 height 10
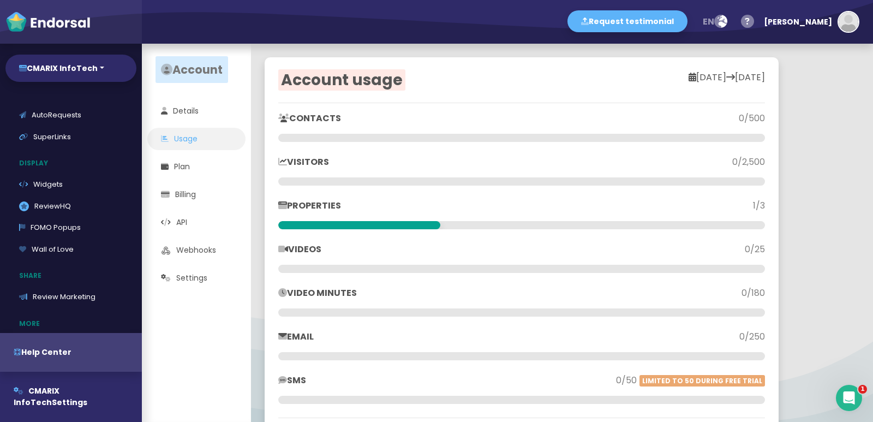
click at [325, 214] on div "PROPERTIES" at bounding box center [399, 210] width 243 height 22
click at [319, 206] on p "PROPERTIES" at bounding box center [399, 205] width 243 height 13
click at [757, 207] on span "1/3" at bounding box center [759, 205] width 12 height 13
click at [181, 102] on link "Details" at bounding box center [196, 111] width 98 height 22
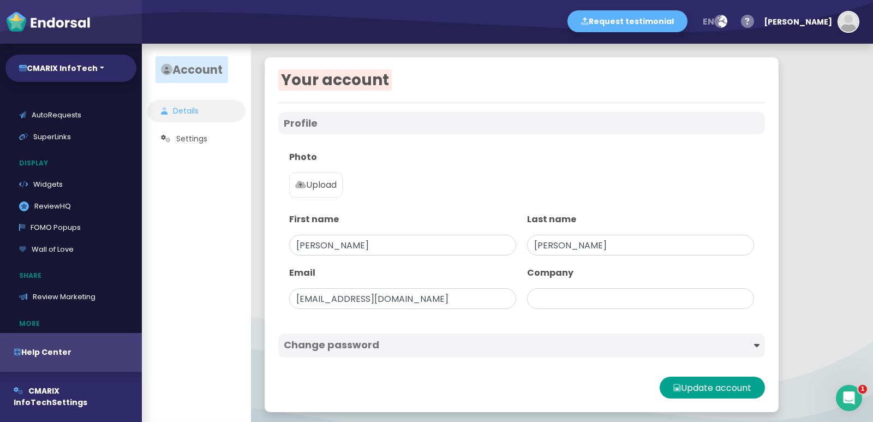
type input "CMARIX InfoTech"
click at [850, 27] on img "button" at bounding box center [849, 22] width 20 height 20
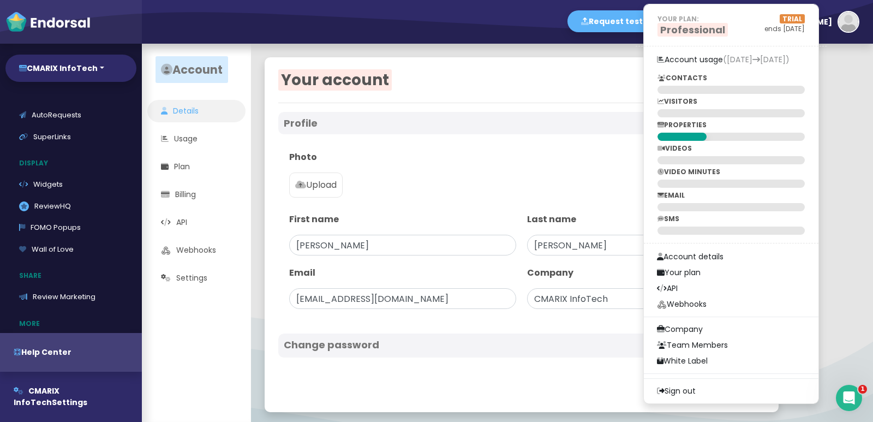
click at [32, 32] on img at bounding box center [47, 22] width 85 height 22
select select "14"
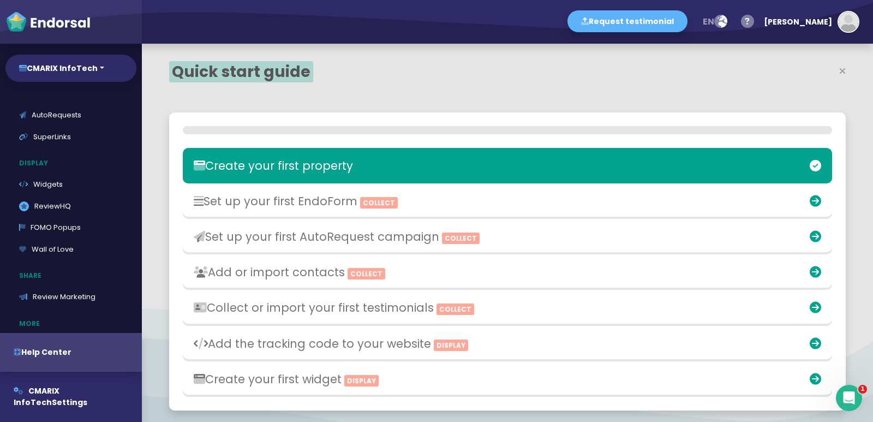
scroll to position [279, 436]
click at [17, 27] on img at bounding box center [47, 22] width 85 height 22
click at [17, 26] on img at bounding box center [47, 22] width 85 height 22
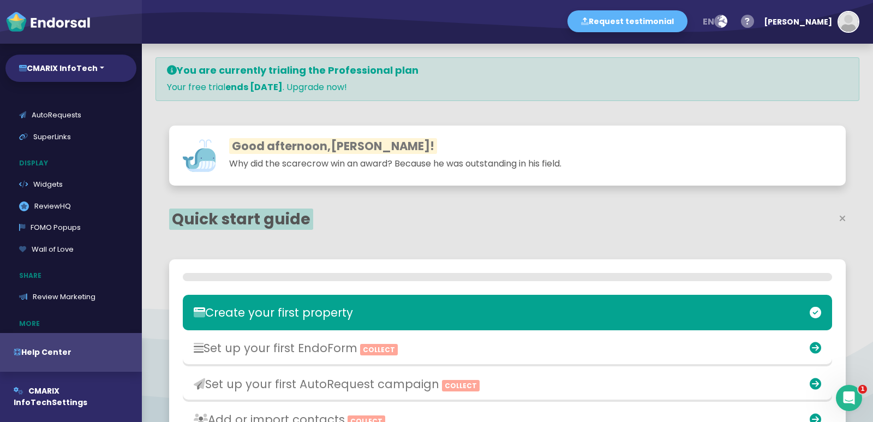
click at [17, 26] on img at bounding box center [47, 22] width 85 height 22
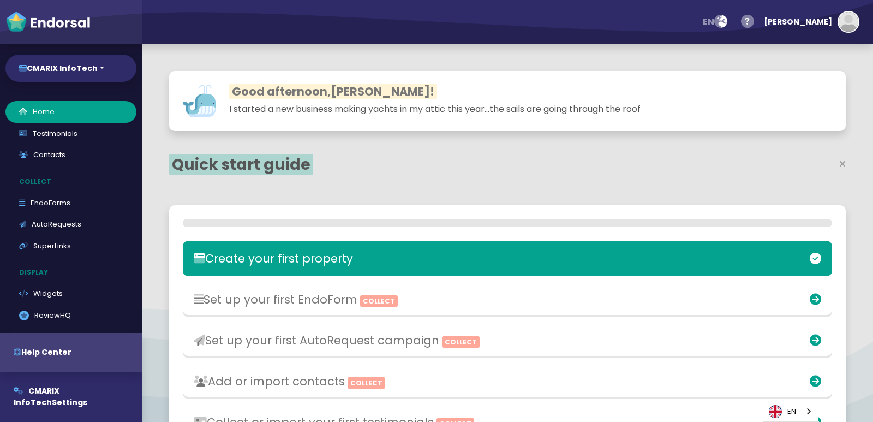
select select "14"
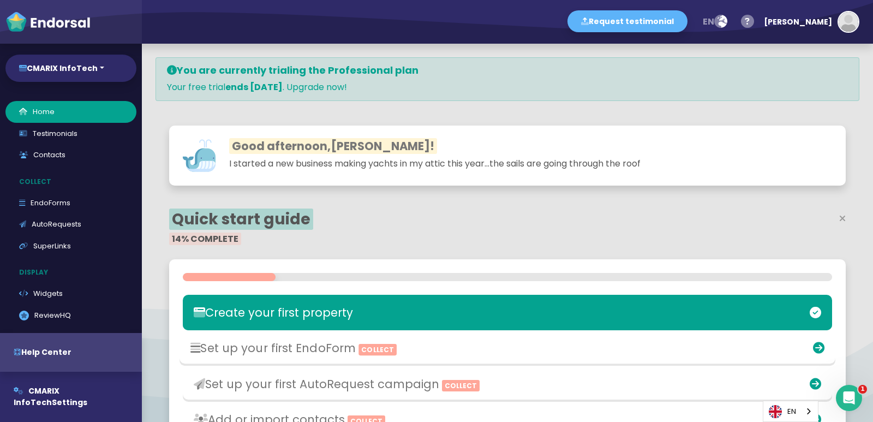
click at [442, 347] on h3 "Set up your first EndoForm Collect" at bounding box center [399, 348] width 419 height 14
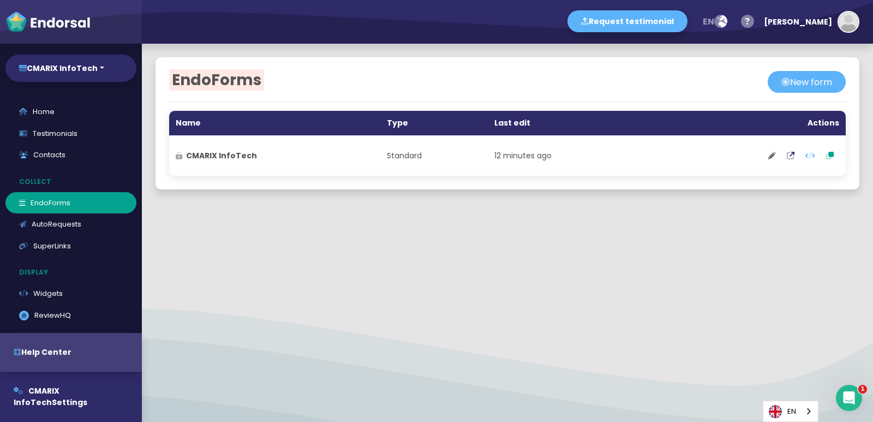
select select "14"
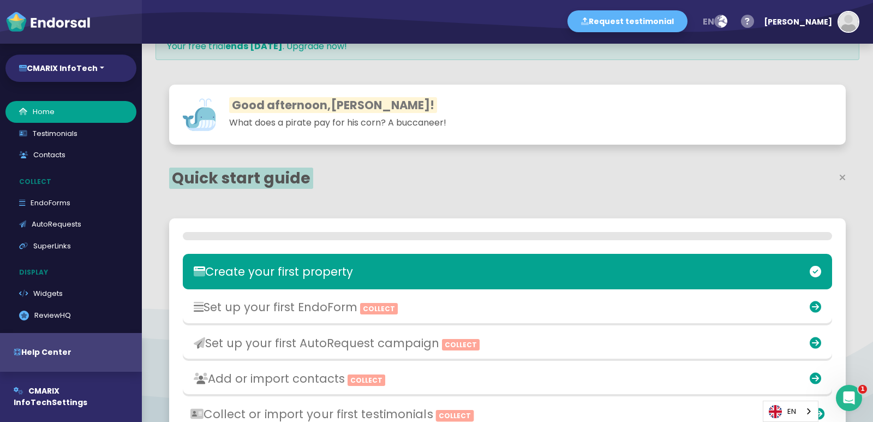
scroll to position [109, 0]
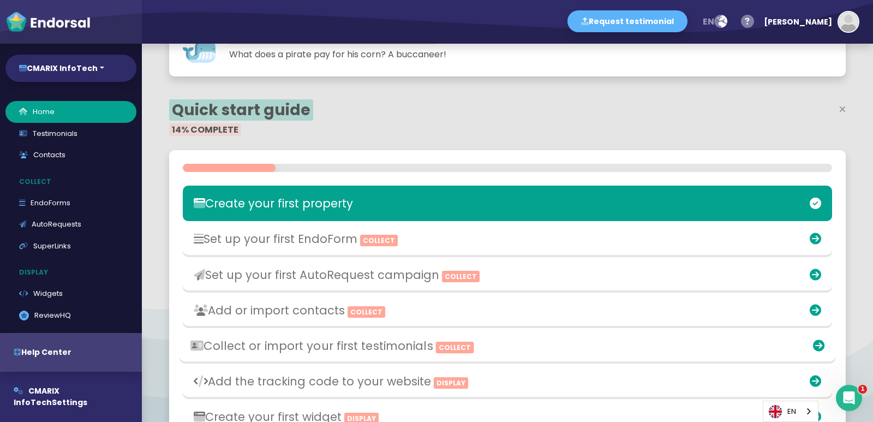
click at [813, 345] on icon at bounding box center [818, 345] width 11 height 11
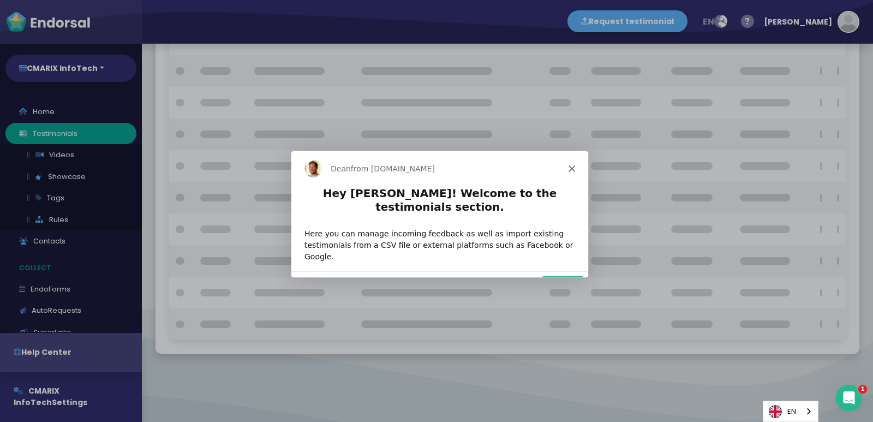
click at [574, 275] on button "Next" at bounding box center [562, 286] width 42 height 22
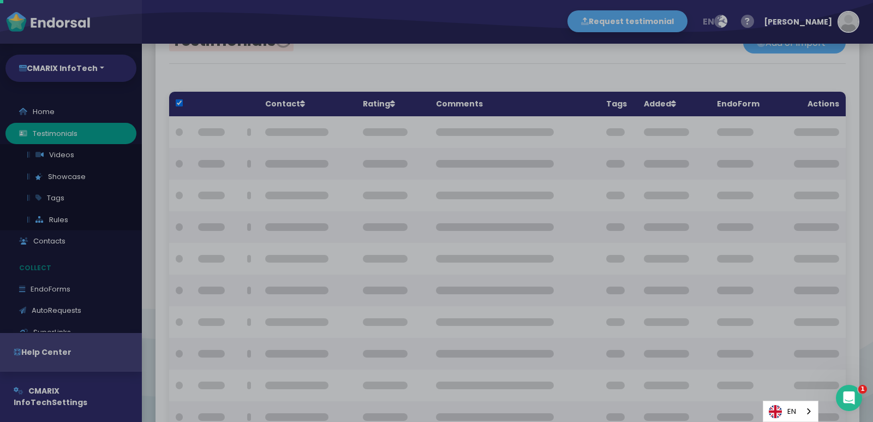
checkbox input "true"
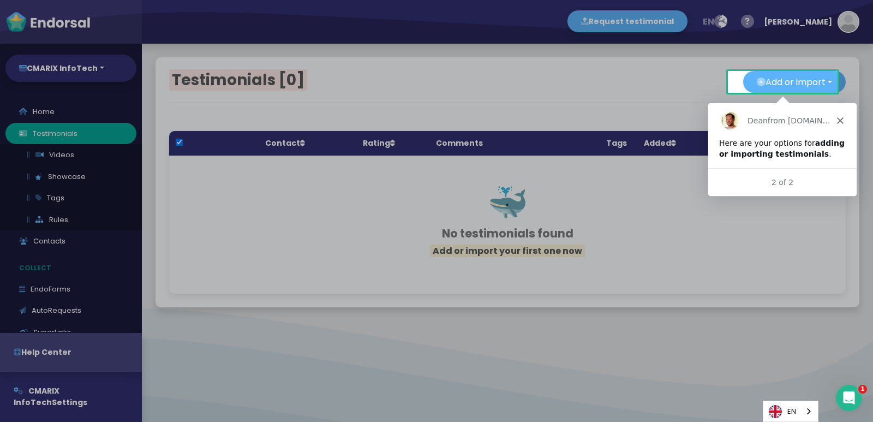
click at [838, 127] on div "Dean from Endorsal.io" at bounding box center [782, 120] width 148 height 35
click at [838, 121] on polygon "Close" at bounding box center [839, 120] width 7 height 7
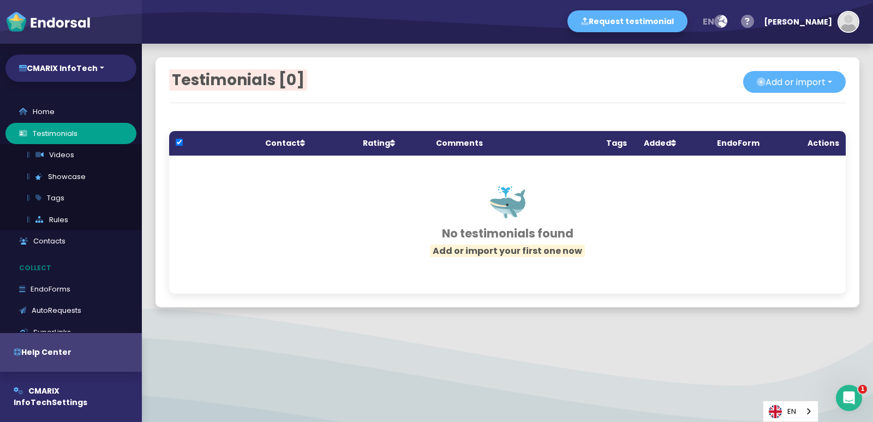
select select "14"
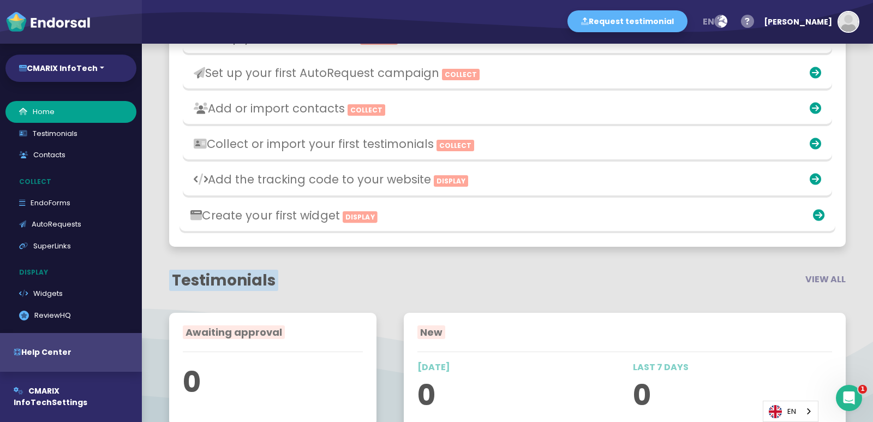
click at [796, 214] on h3 at bounding box center [722, 215] width 204 height 14
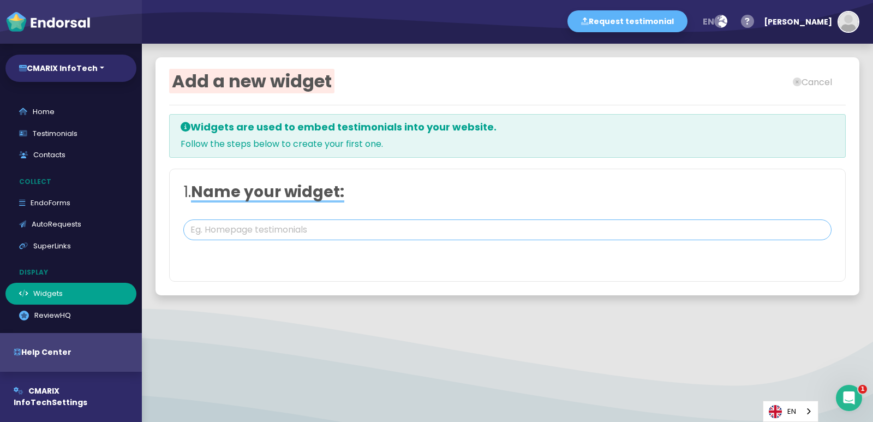
click at [247, 236] on input "text" at bounding box center [507, 229] width 648 height 21
type input "#FFFFFF"
type input "#555555"
type input "#777777"
type input "#555555"
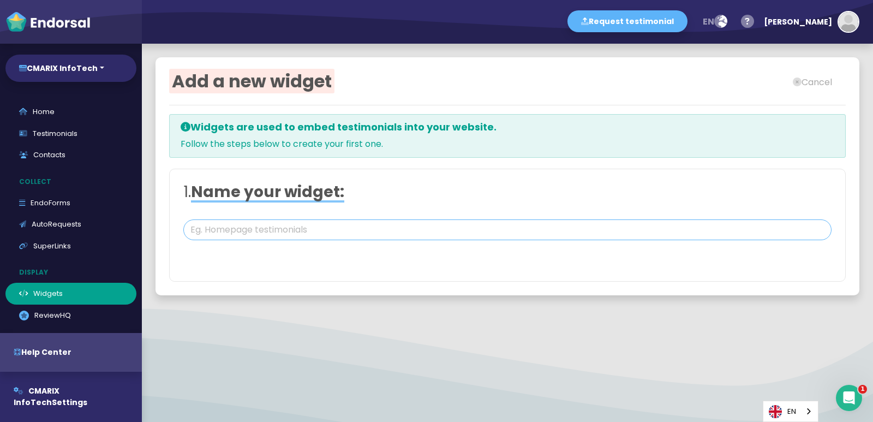
type input "#FFD75C"
type input "Cmarix"
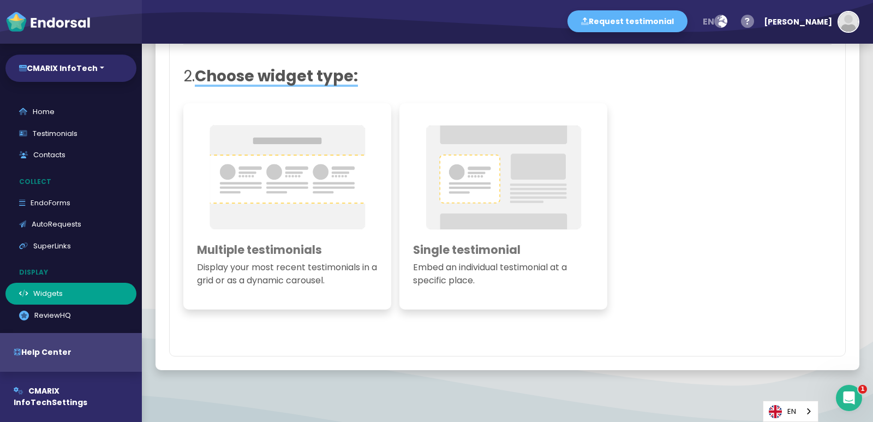
click at [503, 248] on h3 "Single testimonial" at bounding box center [503, 250] width 181 height 14
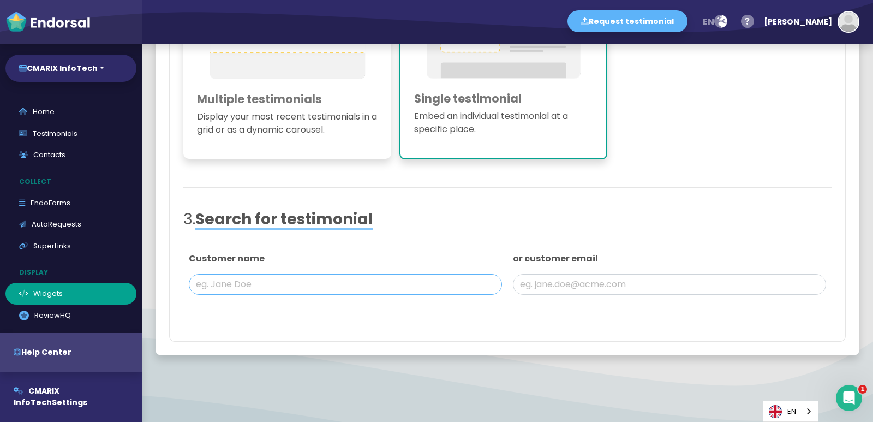
click at [251, 283] on input "text" at bounding box center [345, 284] width 313 height 21
click at [613, 287] on input "text" at bounding box center [669, 284] width 313 height 21
select select "14"
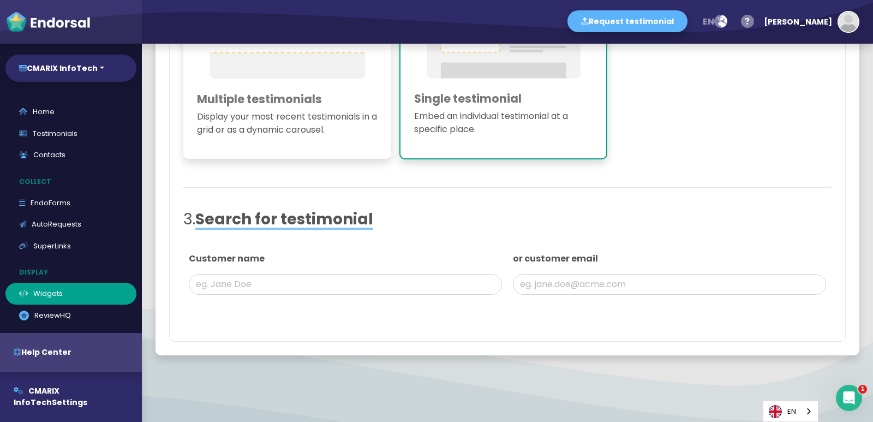
select select "14"
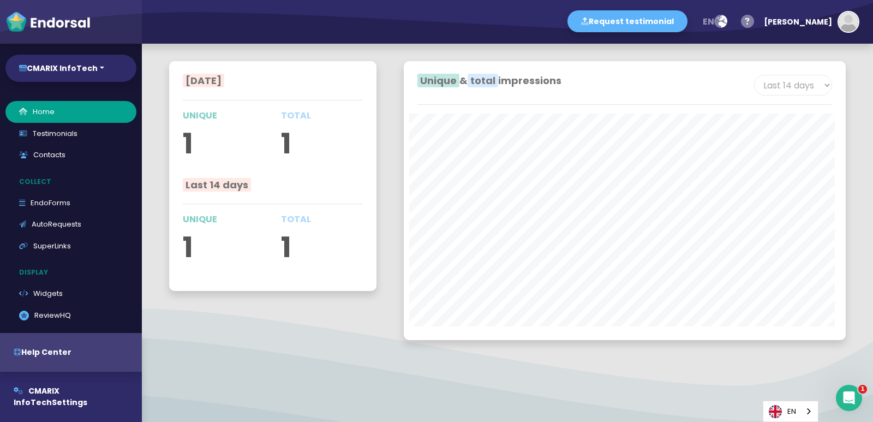
click at [502, 87] on div "Unique & total impressions" at bounding box center [517, 85] width 216 height 21
click at [195, 183] on span "Last 14 days" at bounding box center [217, 185] width 68 height 14
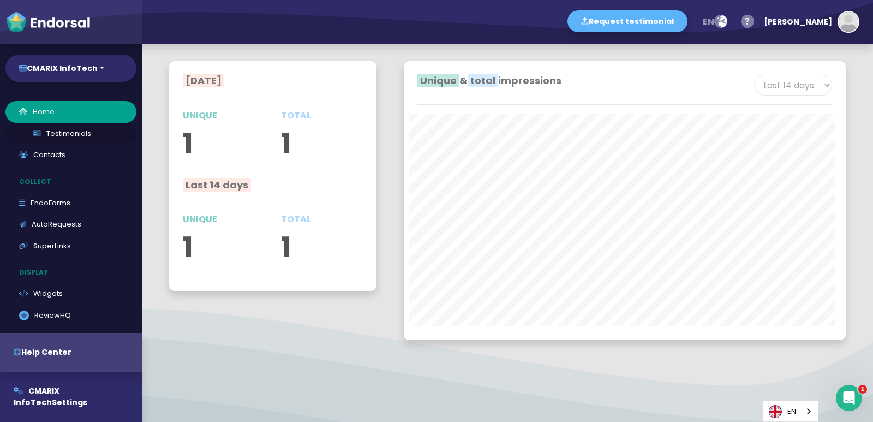
click at [73, 140] on link "Testimonials" at bounding box center [70, 134] width 131 height 22
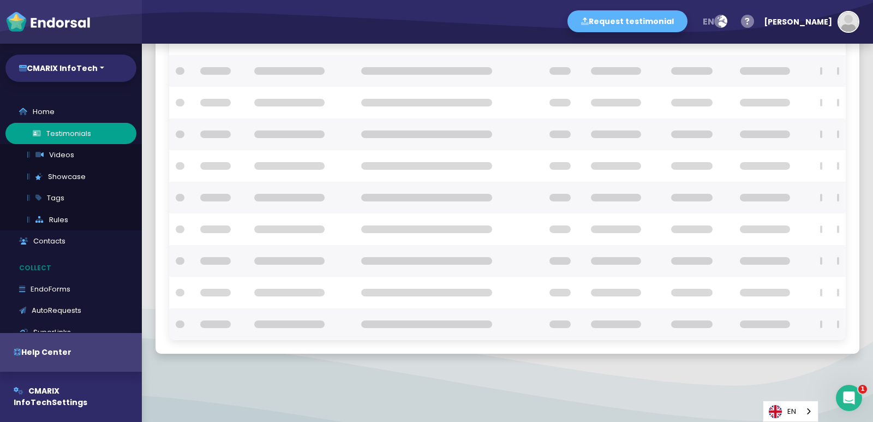
scroll to position [132, 0]
checkbox input "true"
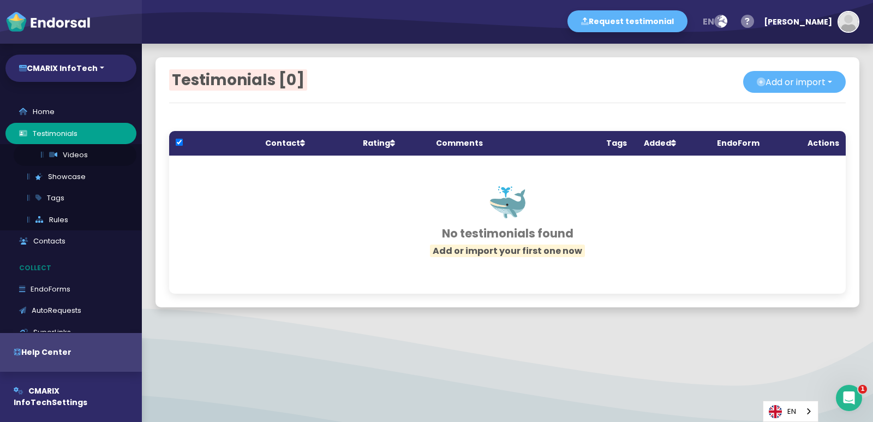
scroll to position [0, 0]
click at [101, 72] on button "CMARIX InfoTech" at bounding box center [70, 68] width 131 height 27
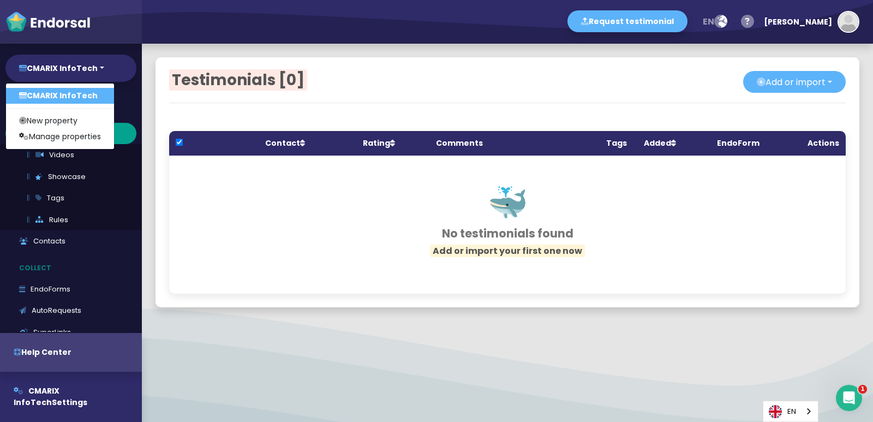
click at [59, 93] on link "CMARIX InfoTech" at bounding box center [60, 96] width 108 height 16
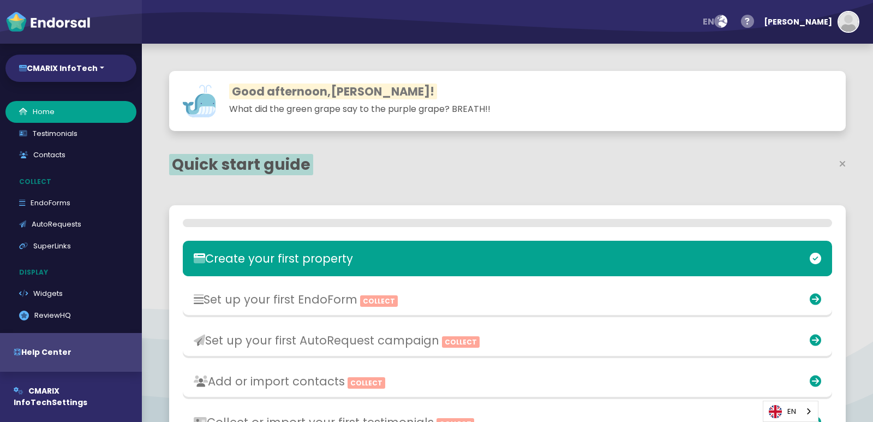
select select "14"
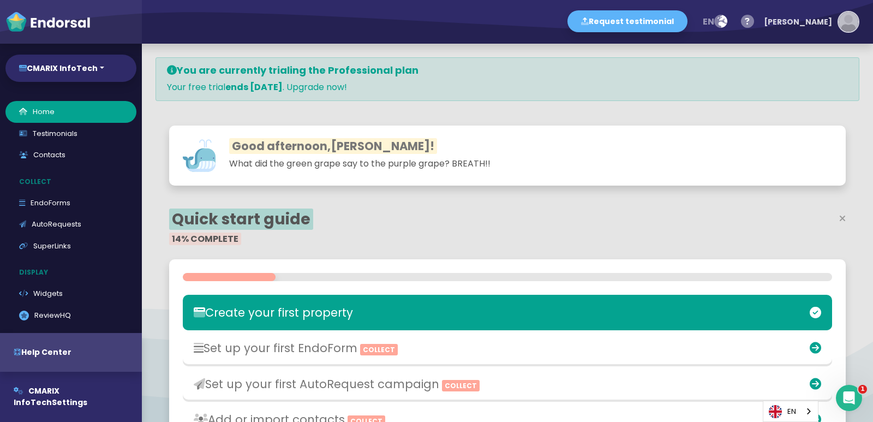
click at [857, 23] on img "button" at bounding box center [849, 22] width 20 height 20
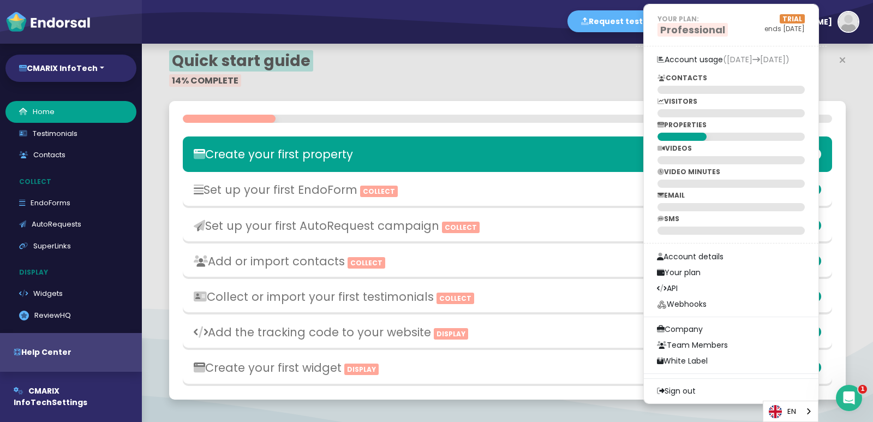
scroll to position [164, 0]
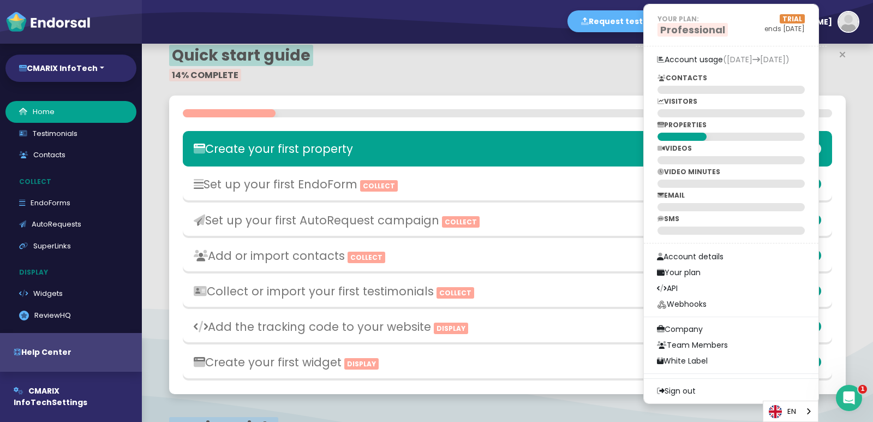
click at [49, 22] on img at bounding box center [47, 22] width 85 height 22
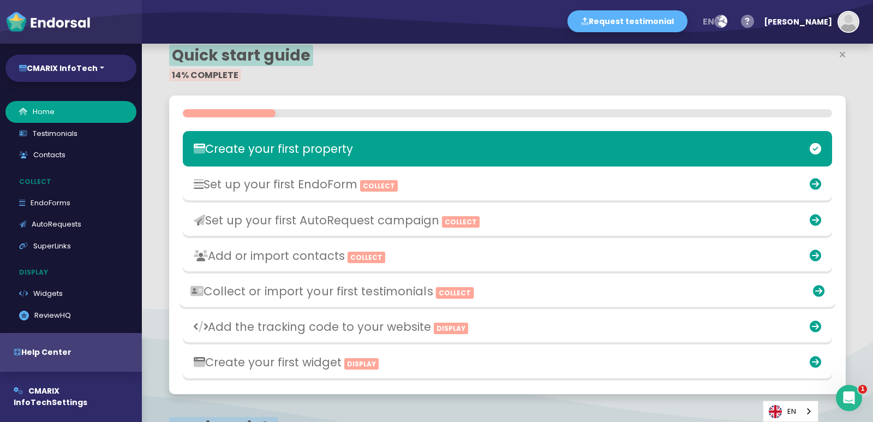
click at [252, 288] on h3 "Collect or import your first testimonials Collect" at bounding box center [399, 291] width 419 height 14
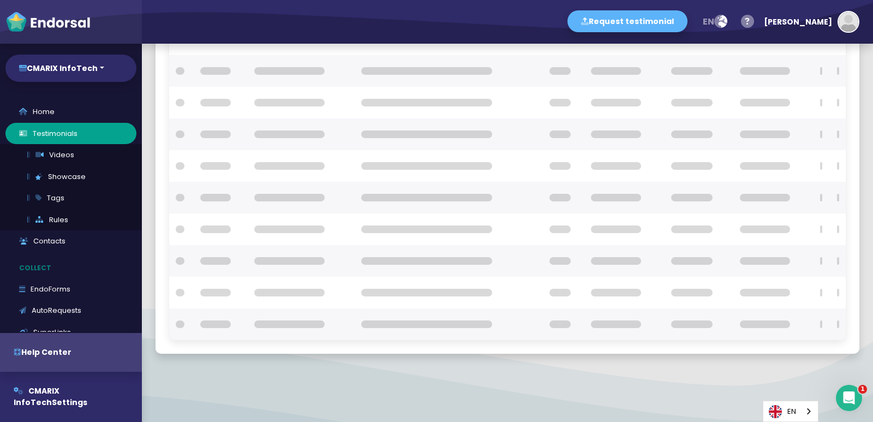
scroll to position [132, 0]
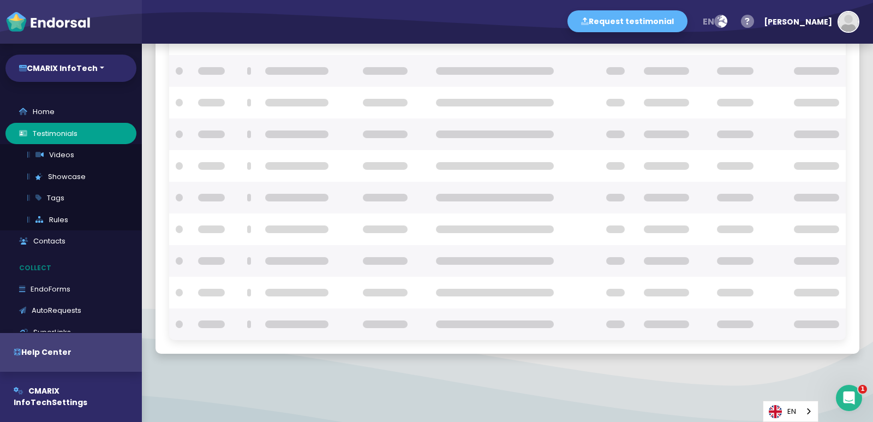
checkbox input "true"
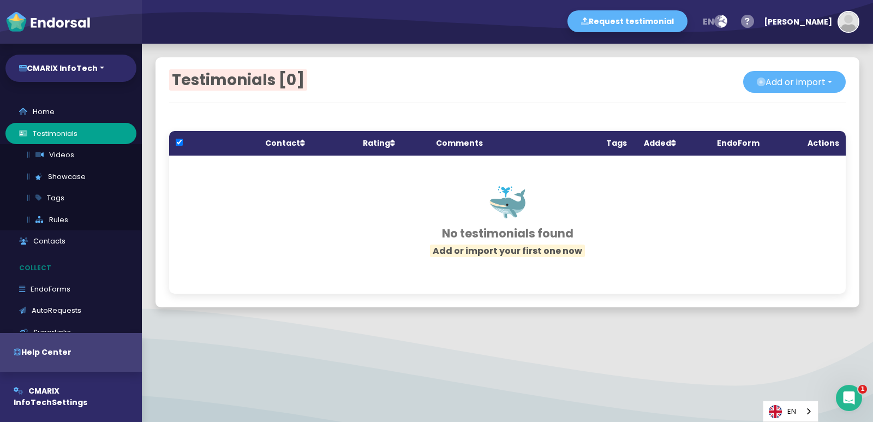
scroll to position [0, 0]
click at [777, 84] on button "Add or import" at bounding box center [794, 82] width 103 height 22
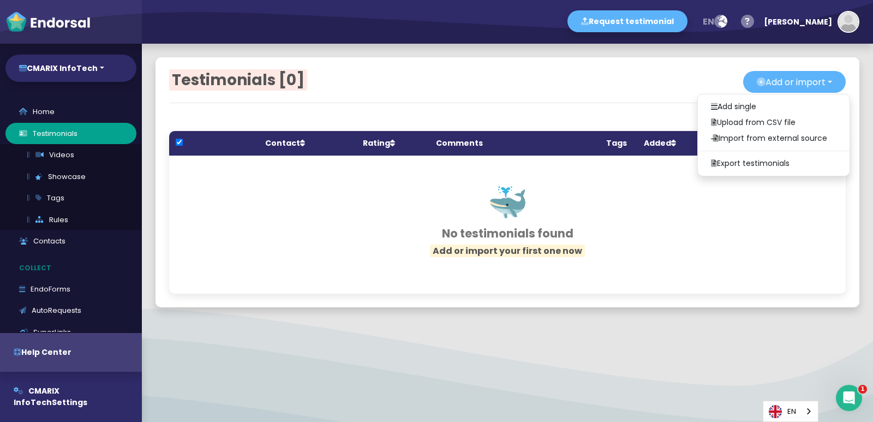
click at [670, 241] on div "🐳 No testimonials found Add or import your first one now" at bounding box center [507, 225] width 677 height 138
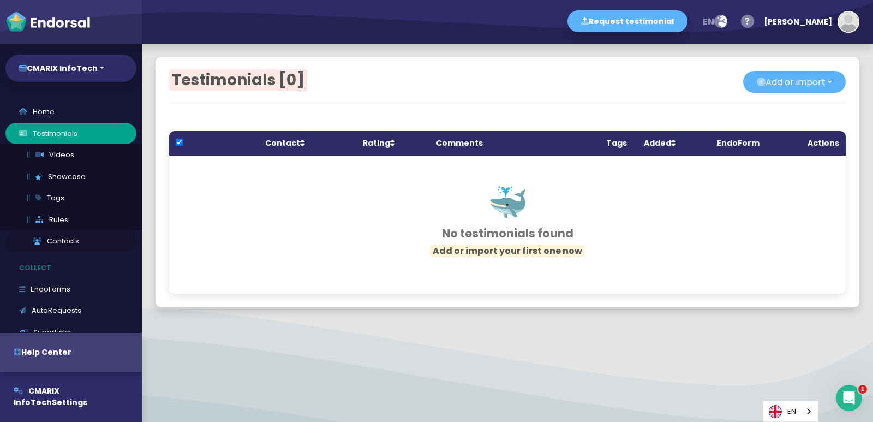
click at [72, 233] on link "Contacts" at bounding box center [70, 241] width 131 height 22
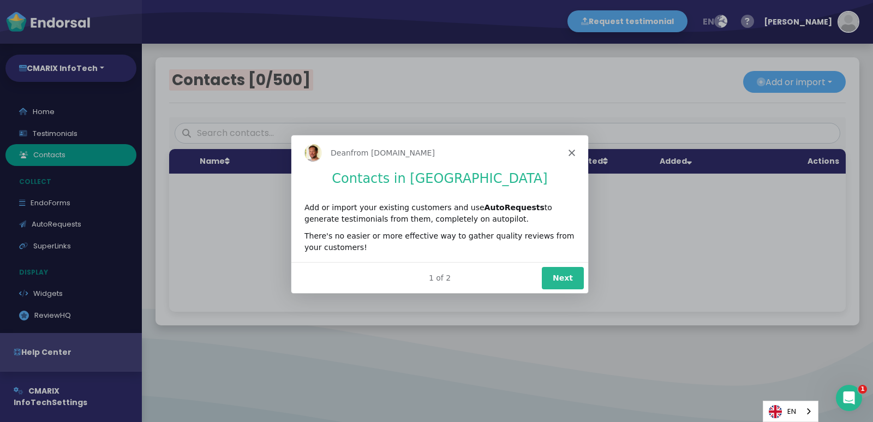
click at [574, 153] on icon "Close" at bounding box center [571, 151] width 7 height 7
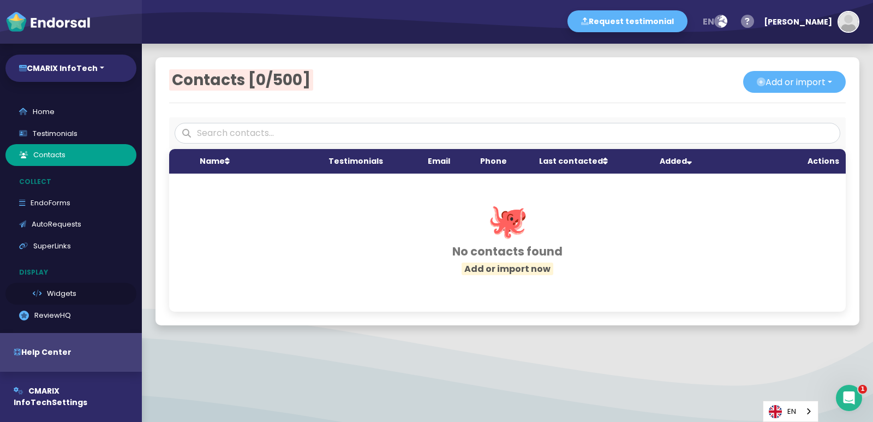
click at [61, 291] on link "Widgets" at bounding box center [70, 294] width 131 height 22
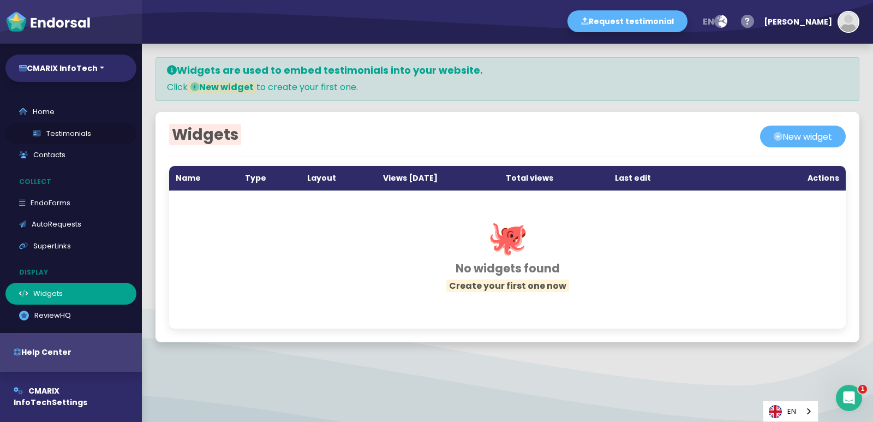
click at [43, 127] on link "Testimonials" at bounding box center [70, 134] width 131 height 22
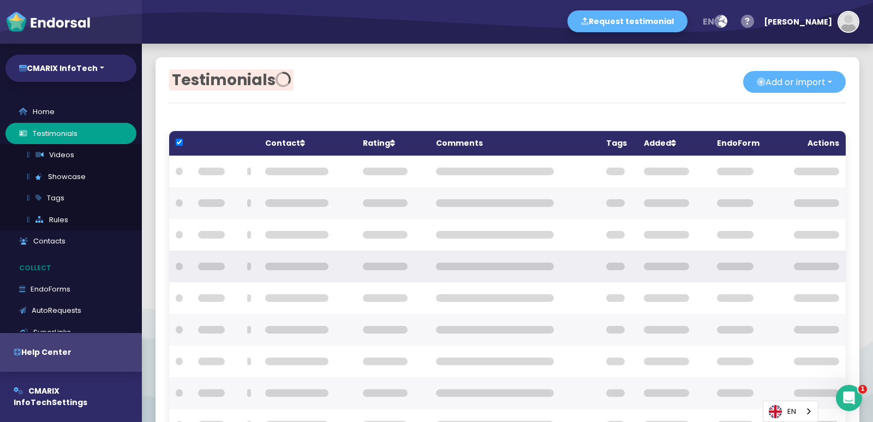
checkbox input "true"
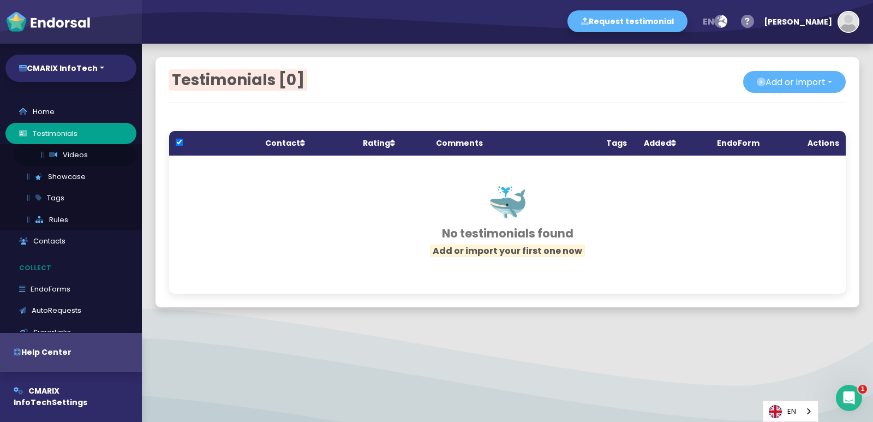
click at [72, 151] on link "Videos" at bounding box center [75, 155] width 123 height 22
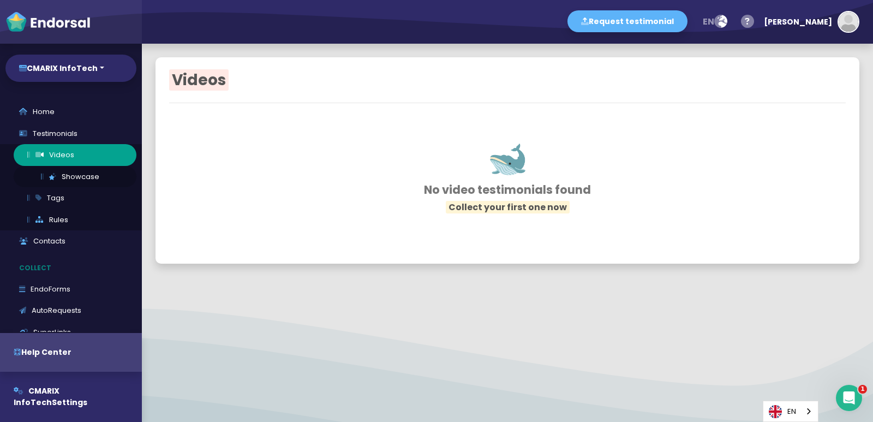
click at [52, 179] on icon at bounding box center [52, 176] width 7 height 7
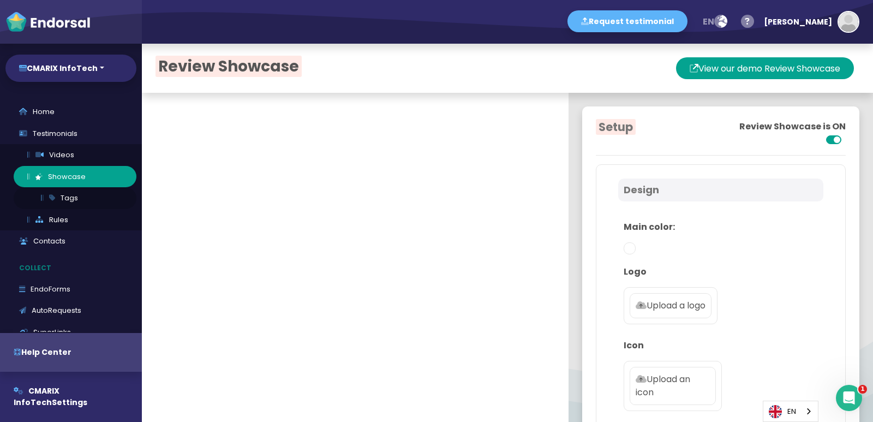
click at [52, 199] on icon at bounding box center [52, 197] width 6 height 7
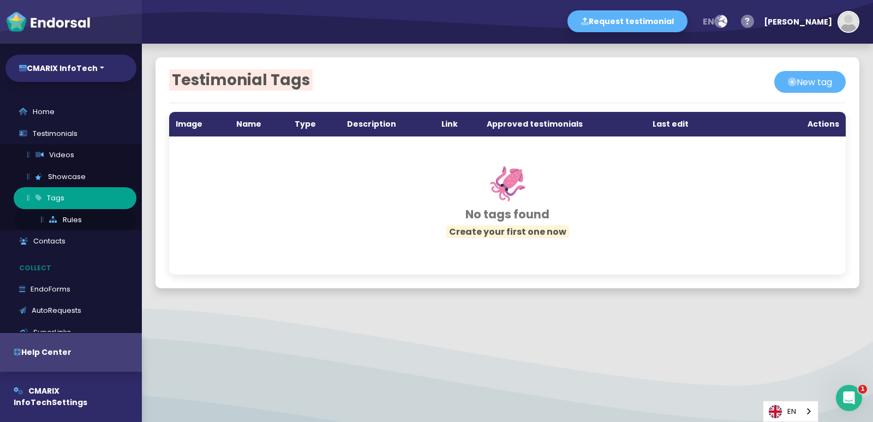
click at [46, 219] on link "Rules" at bounding box center [75, 220] width 123 height 22
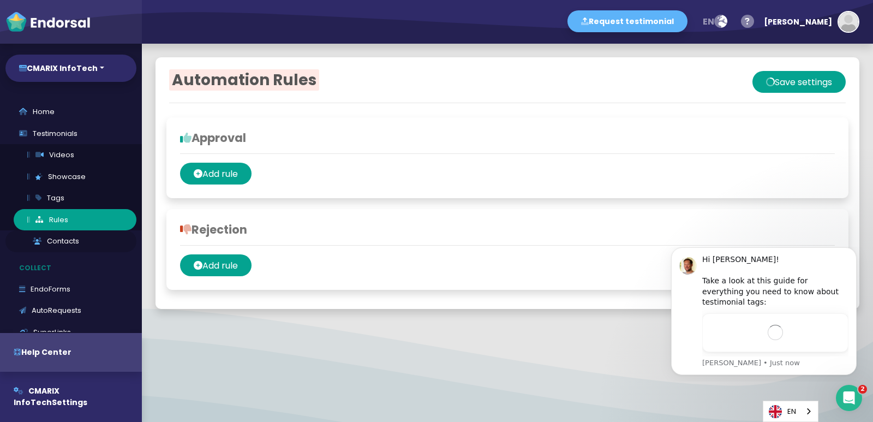
click at [70, 244] on link "Contacts" at bounding box center [70, 241] width 131 height 22
